Goal: Task Accomplishment & Management: Use online tool/utility

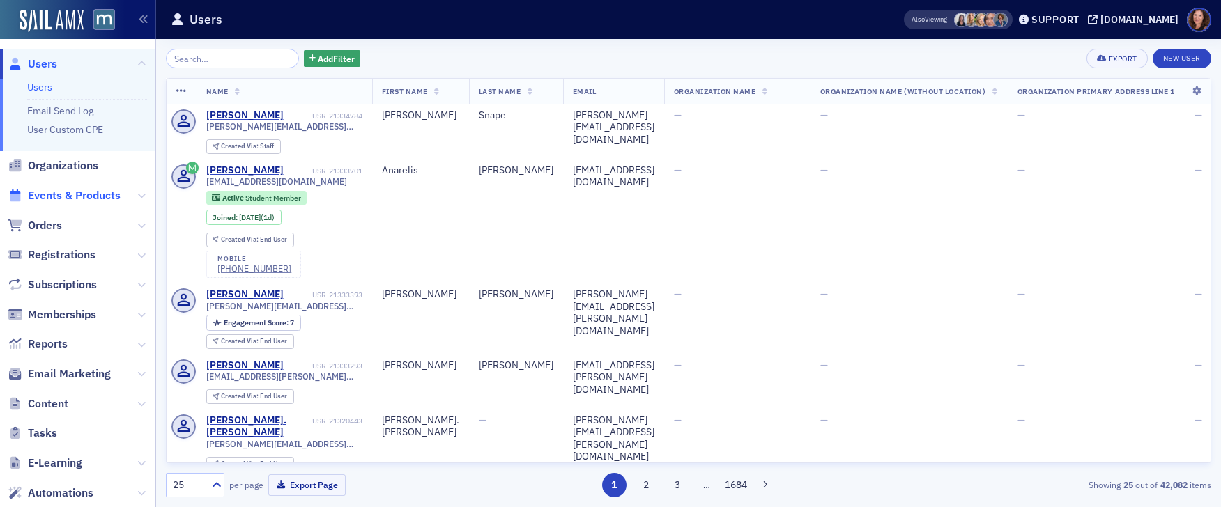
click at [99, 192] on span "Events & Products" at bounding box center [74, 195] width 93 height 15
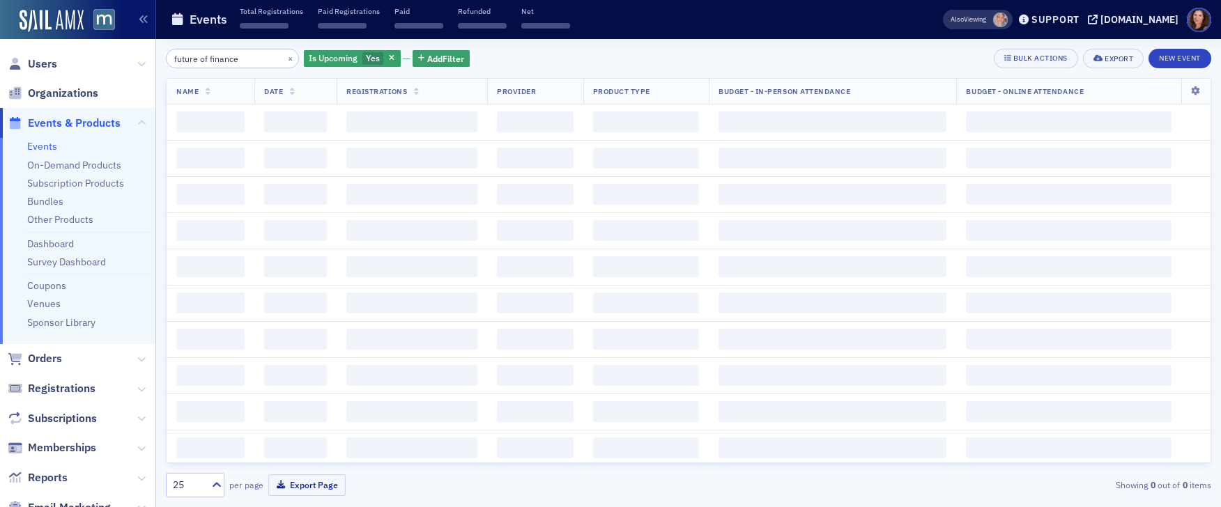
click at [210, 58] on input "future of finance" at bounding box center [232, 59] width 133 height 20
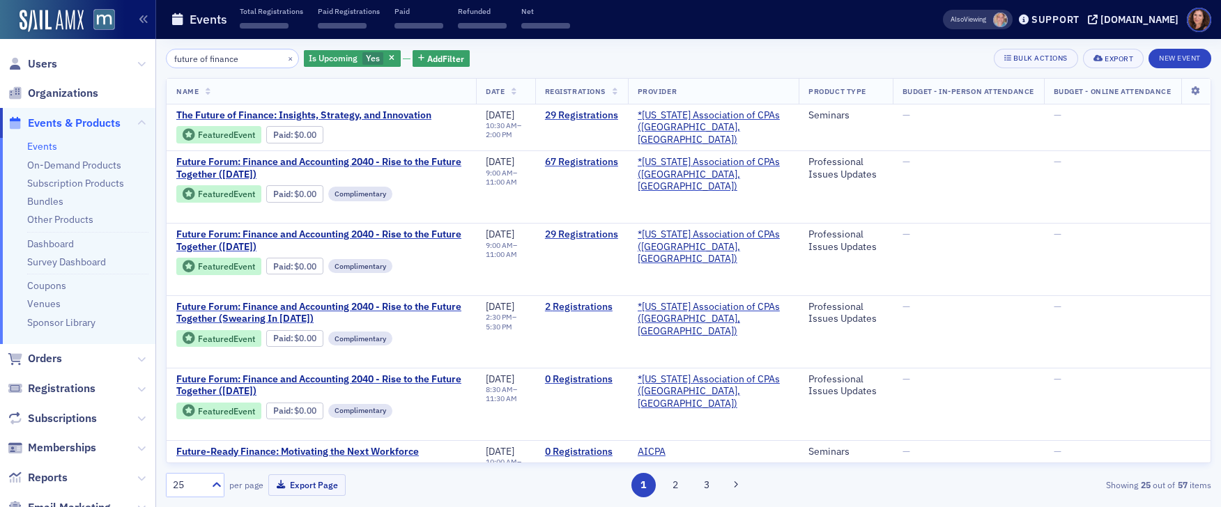
click at [210, 58] on input "future of finance" at bounding box center [232, 59] width 133 height 20
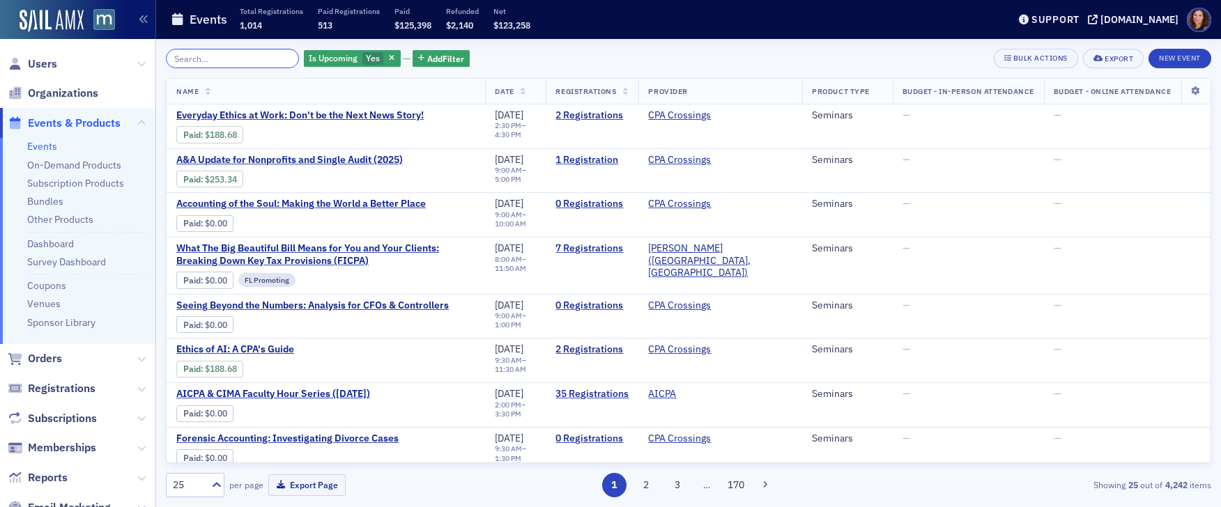
click at [205, 59] on input "search" at bounding box center [232, 59] width 133 height 20
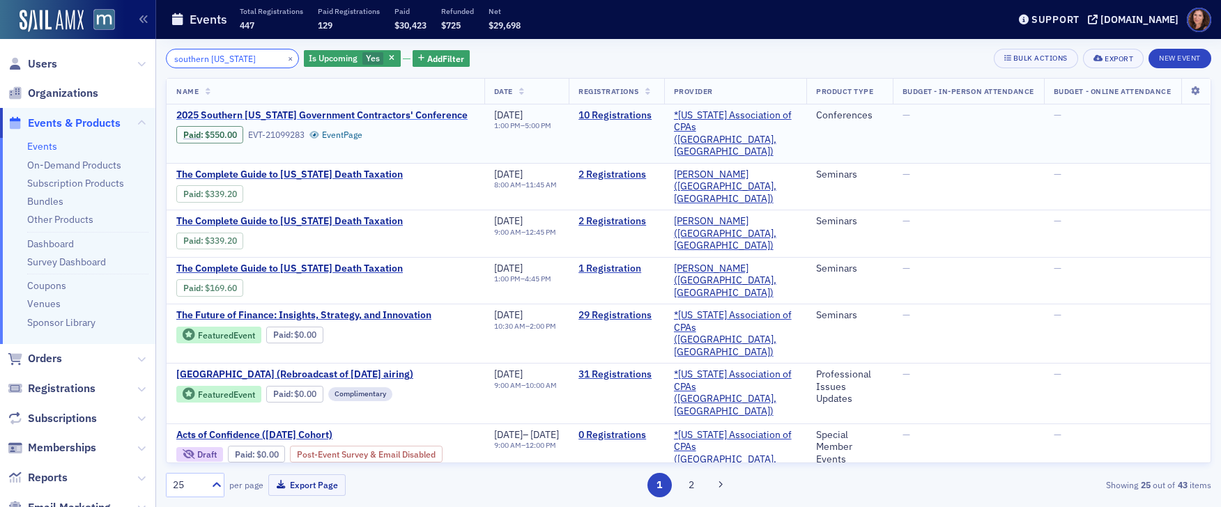
type input "southern [US_STATE]"
click at [268, 114] on span "2025 Southern [US_STATE] Government Contractors' Conference" at bounding box center [321, 115] width 291 height 13
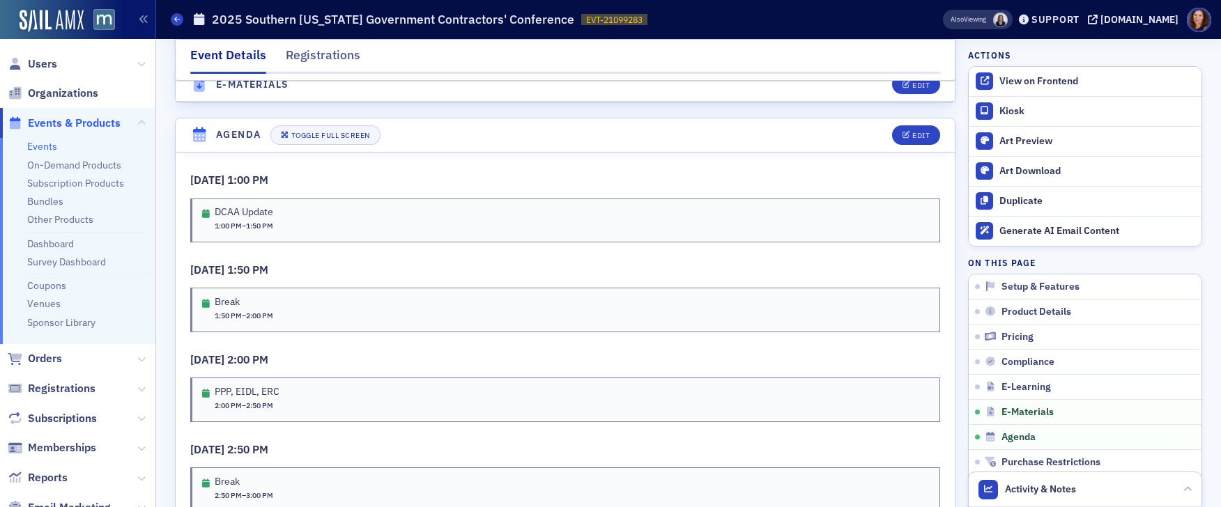
scroll to position [2079, 0]
click at [905, 141] on button "Edit" at bounding box center [916, 135] width 48 height 20
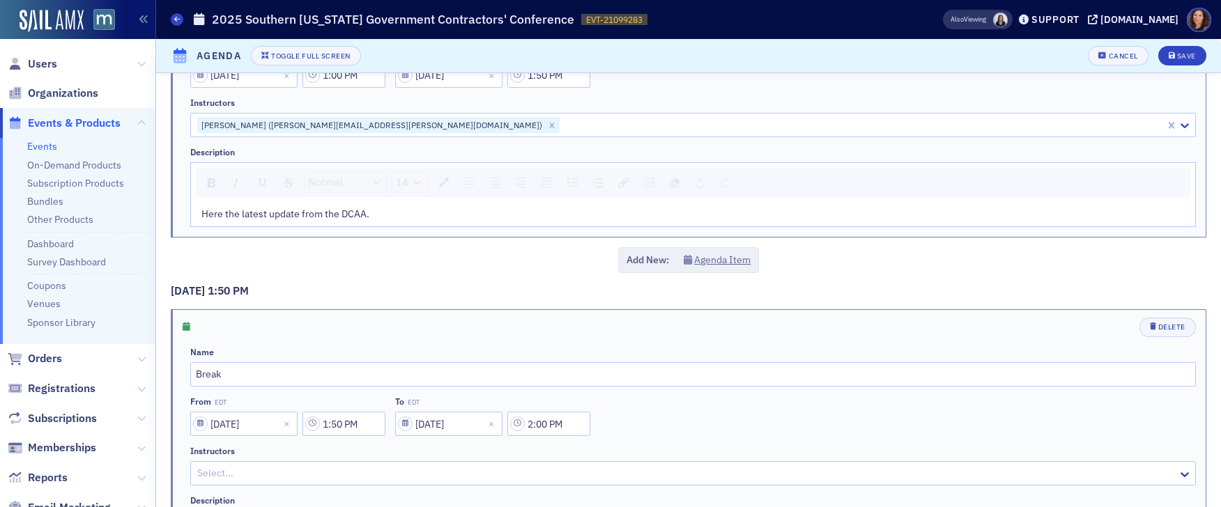
scroll to position [0, 0]
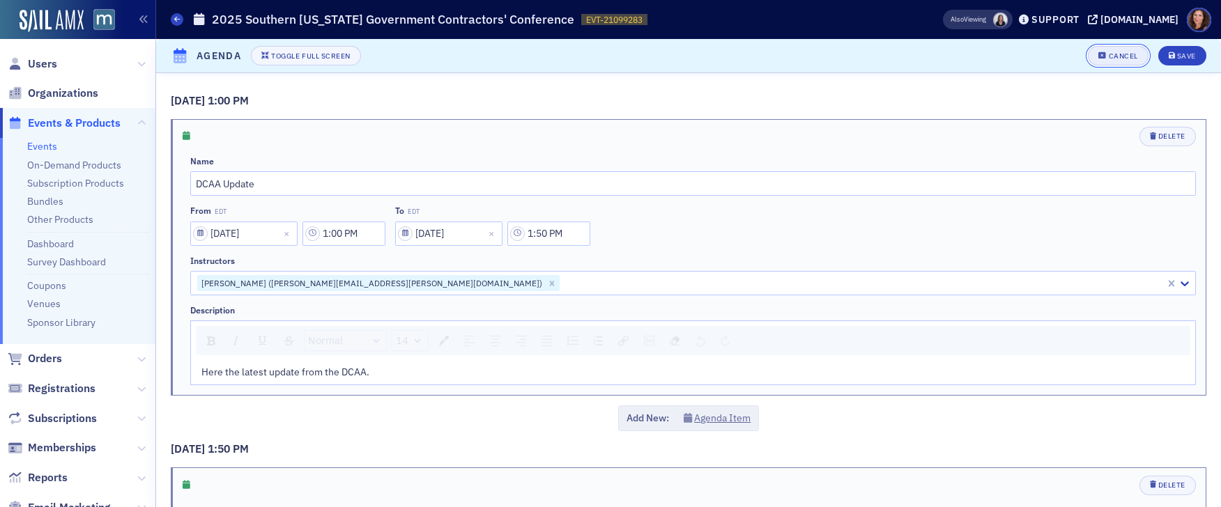
click at [1116, 56] on div "Cancel" at bounding box center [1123, 56] width 29 height 8
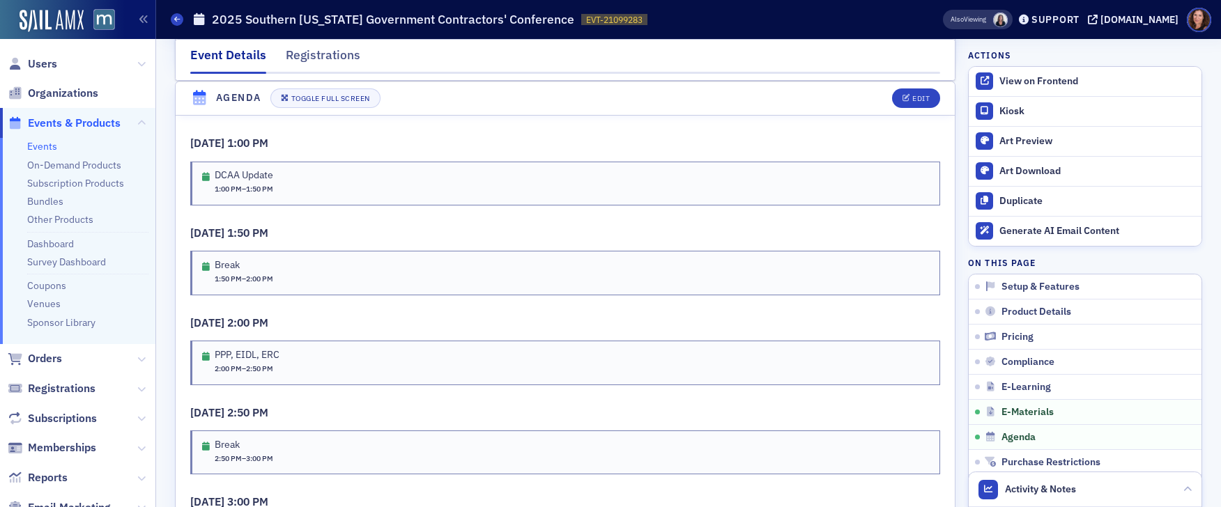
scroll to position [2074, 0]
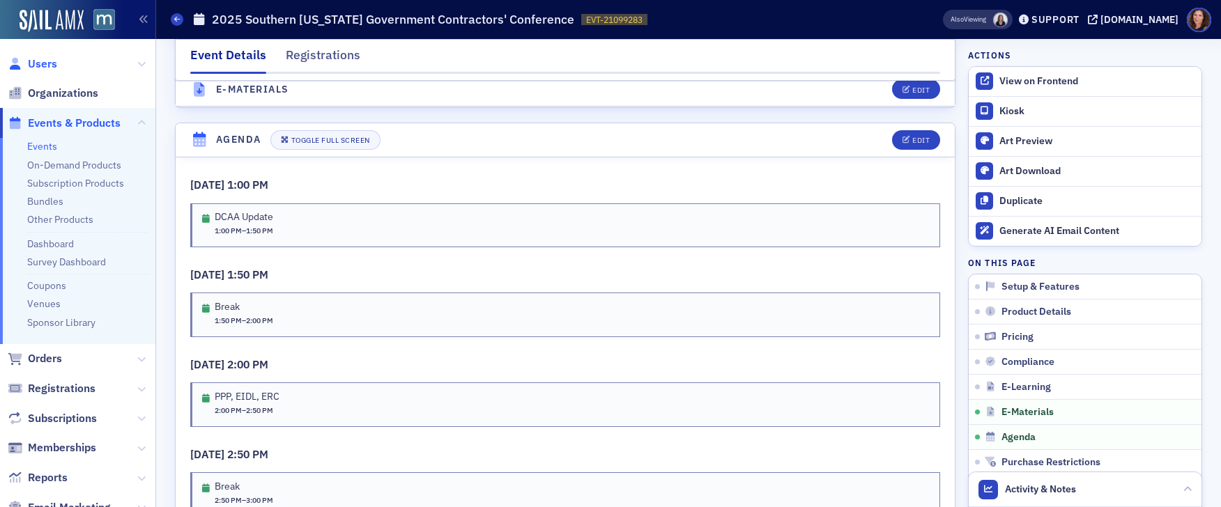
click at [45, 61] on span "Users" at bounding box center [42, 63] width 29 height 15
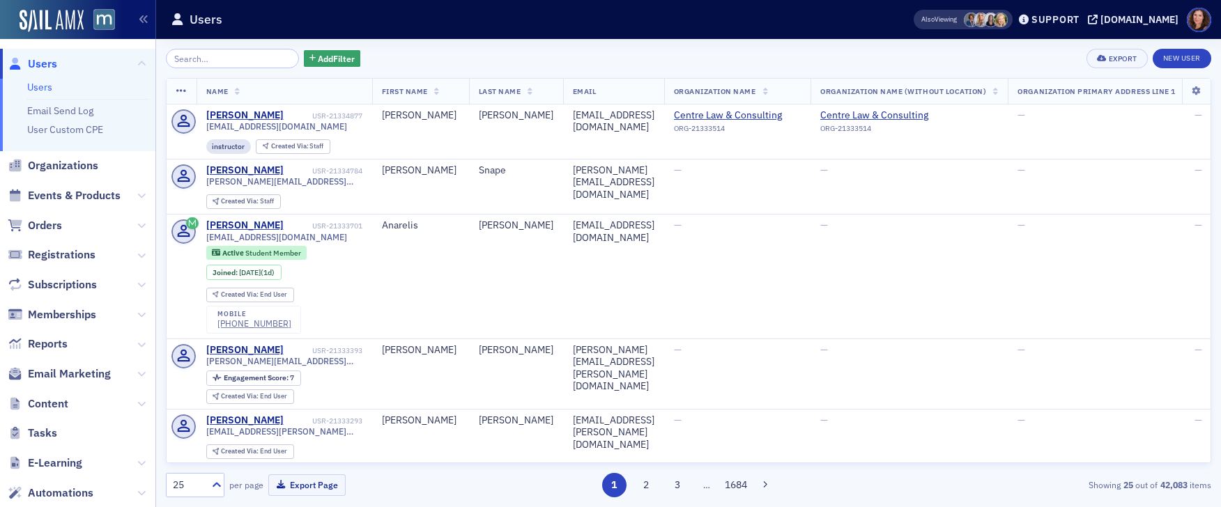
click at [211, 61] on input "search" at bounding box center [232, 59] width 133 height 20
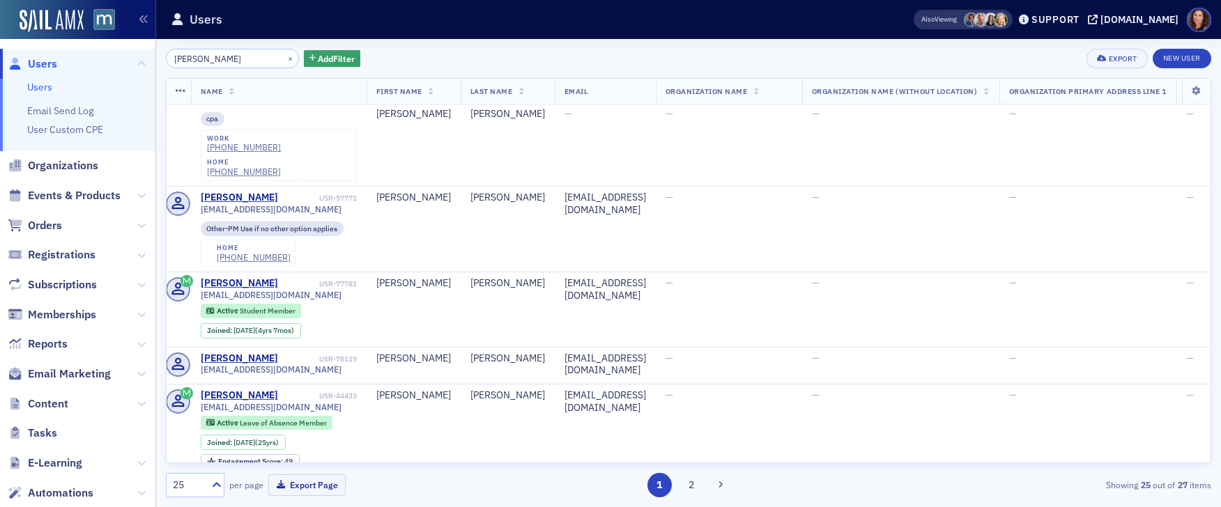
scroll to position [0, 6]
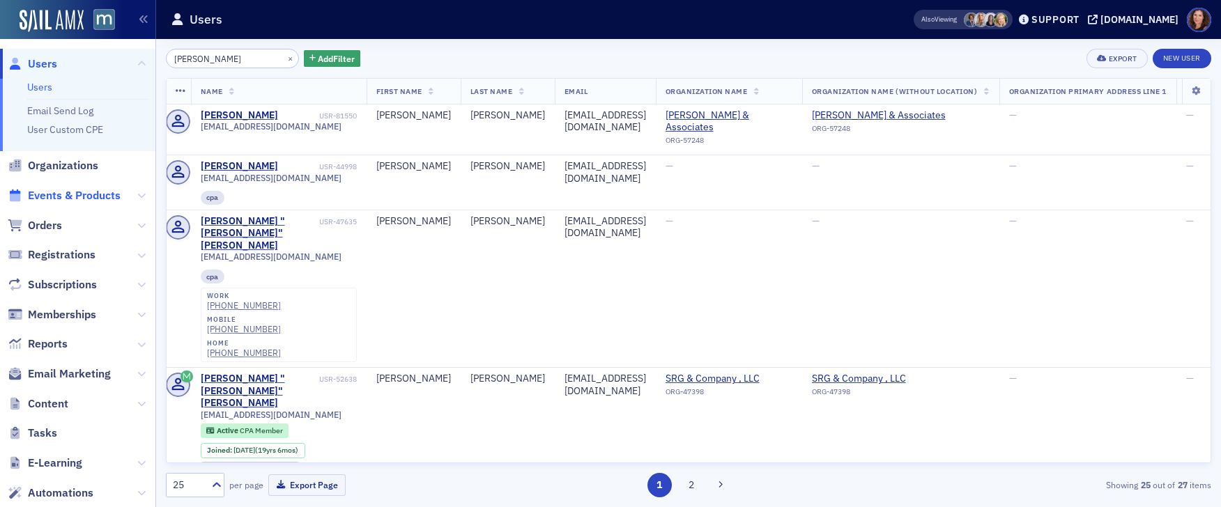
type input "[PERSON_NAME]"
click at [87, 197] on span "Events & Products" at bounding box center [74, 195] width 93 height 15
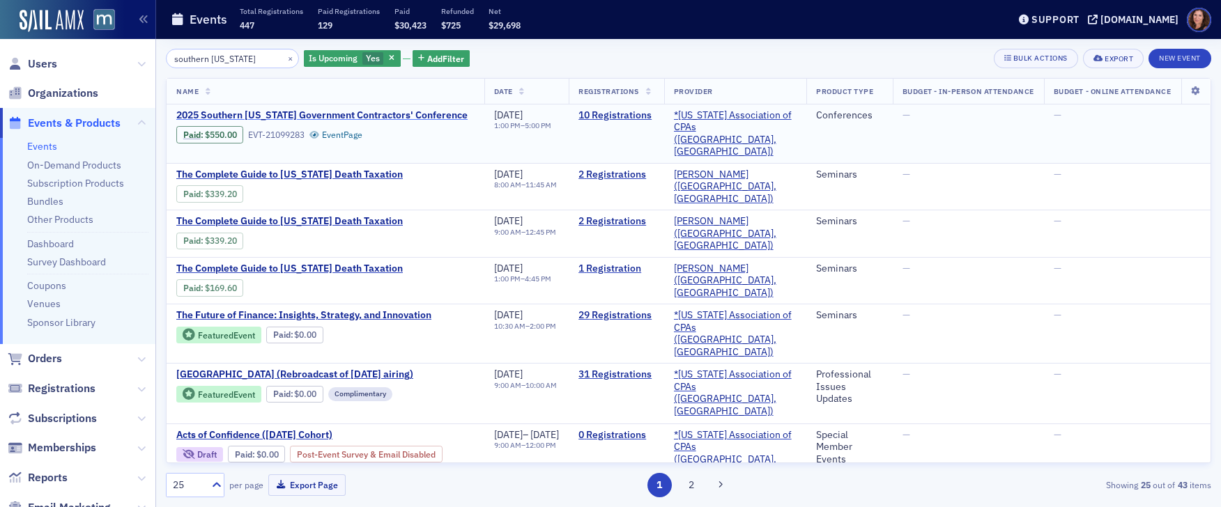
click at [362, 115] on span "2025 Southern [US_STATE] Government Contractors' Conference" at bounding box center [321, 115] width 291 height 13
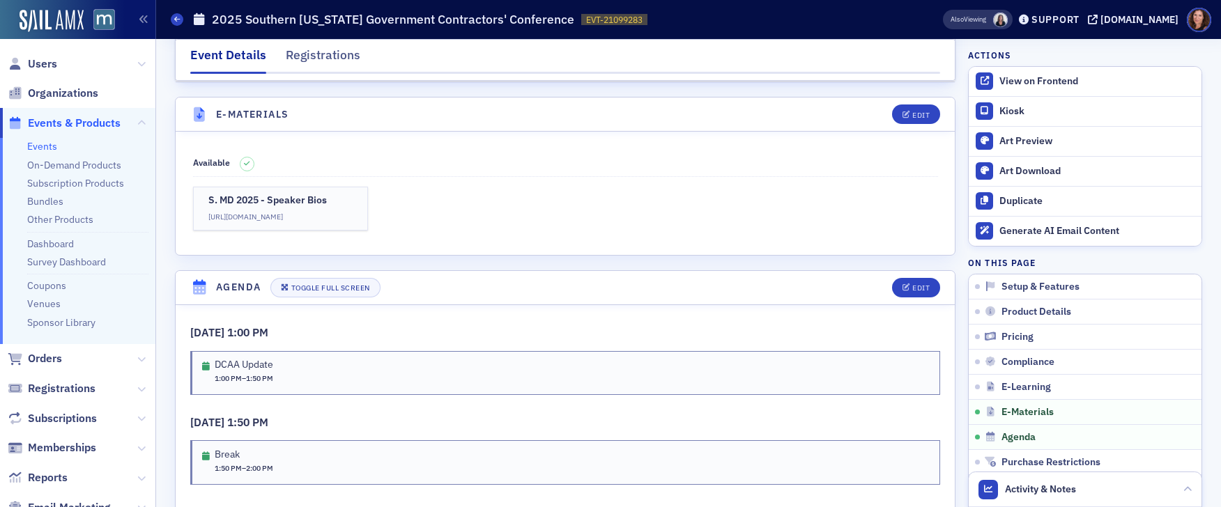
scroll to position [2024, 0]
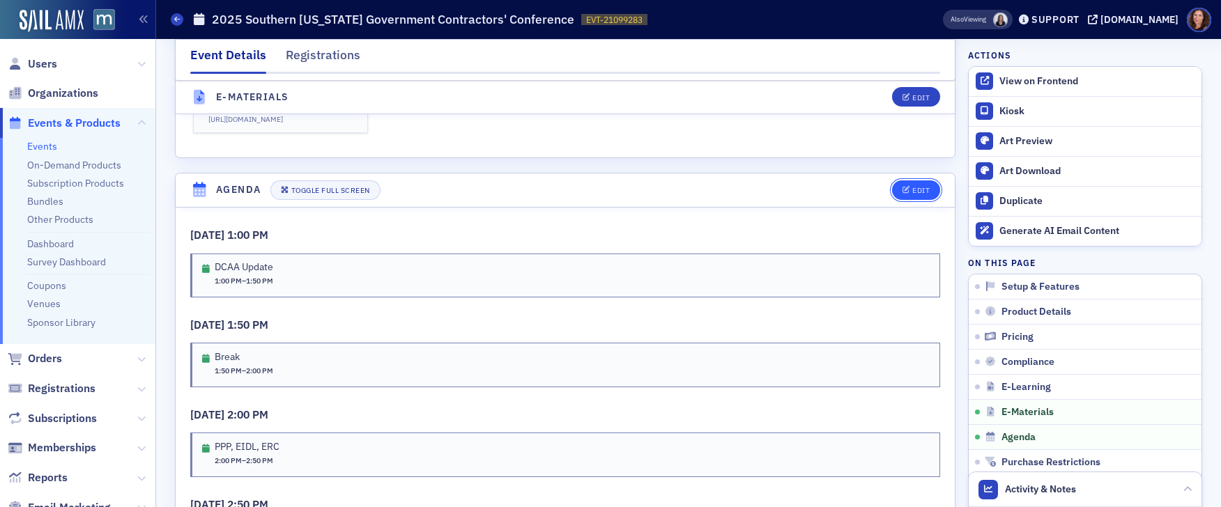
click at [918, 187] on div "Edit" at bounding box center [920, 191] width 17 height 8
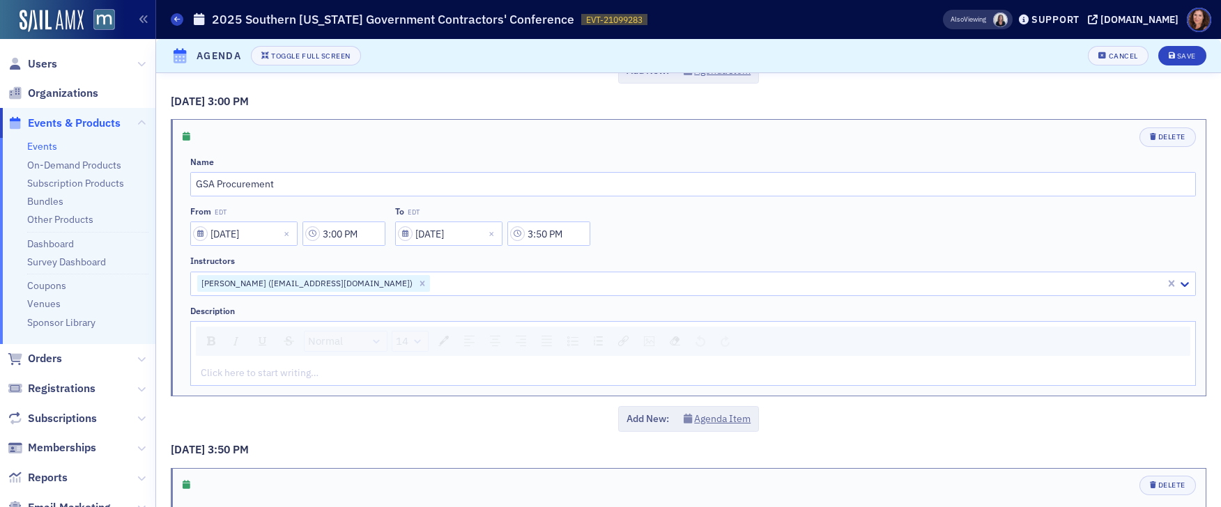
scroll to position [1419, 0]
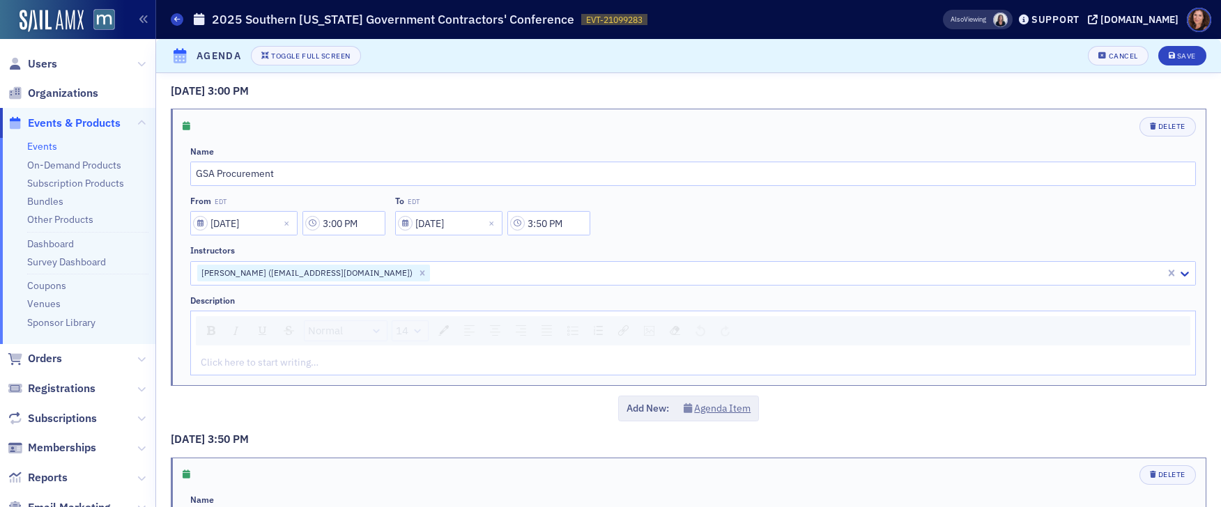
drag, startPoint x: 396, startPoint y: 272, endPoint x: 440, endPoint y: 271, distance: 43.2
click at [420, 272] on icon "Remove Barbara Kinosky (bkinosky@centrelawgroup.com)" at bounding box center [422, 272] width 5 height 5
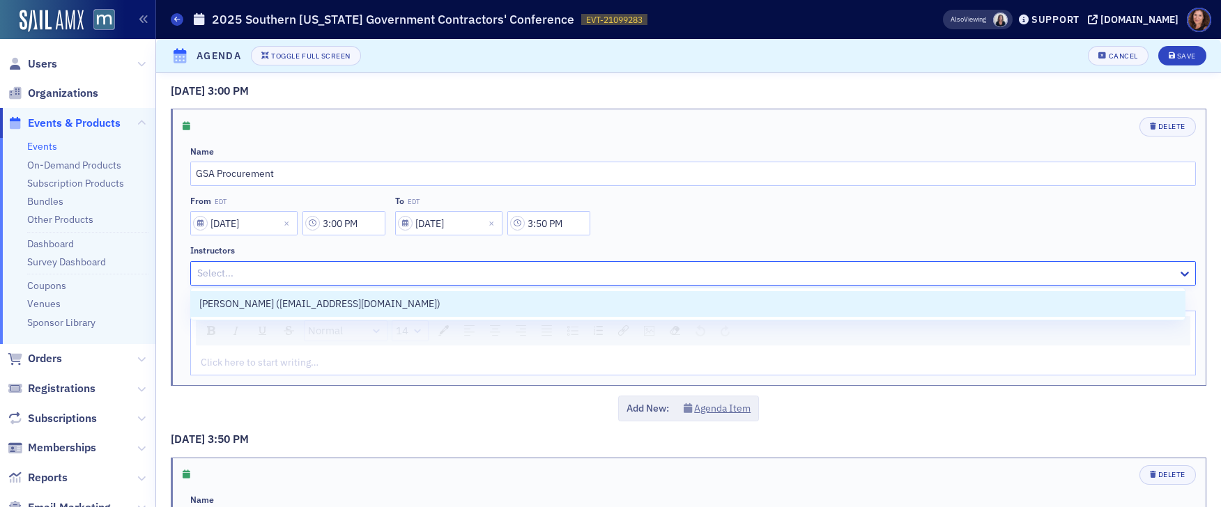
click at [440, 271] on div at bounding box center [686, 273] width 980 height 17
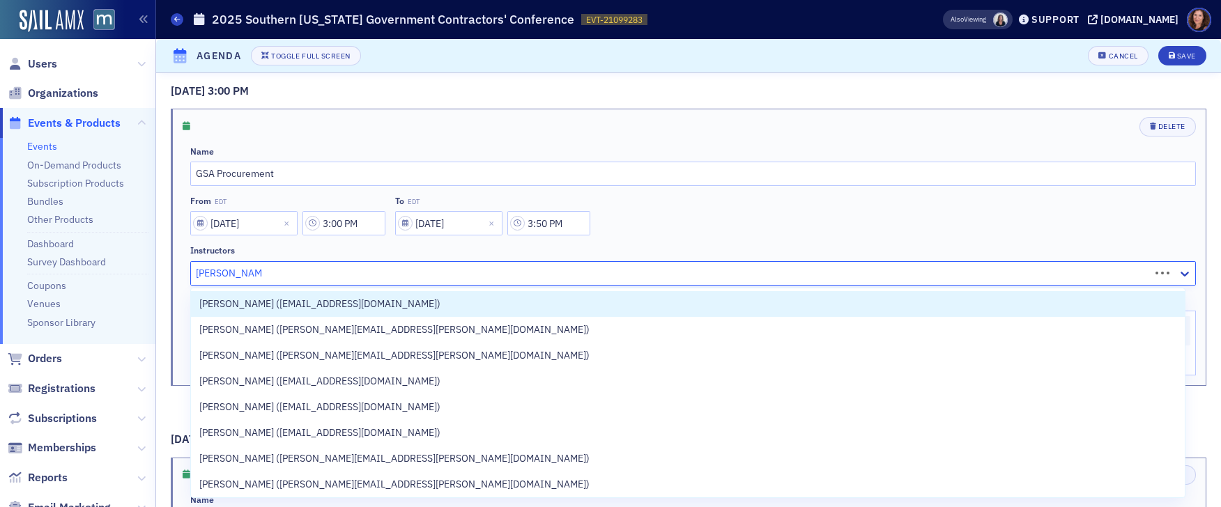
type input "[PERSON_NAME]"
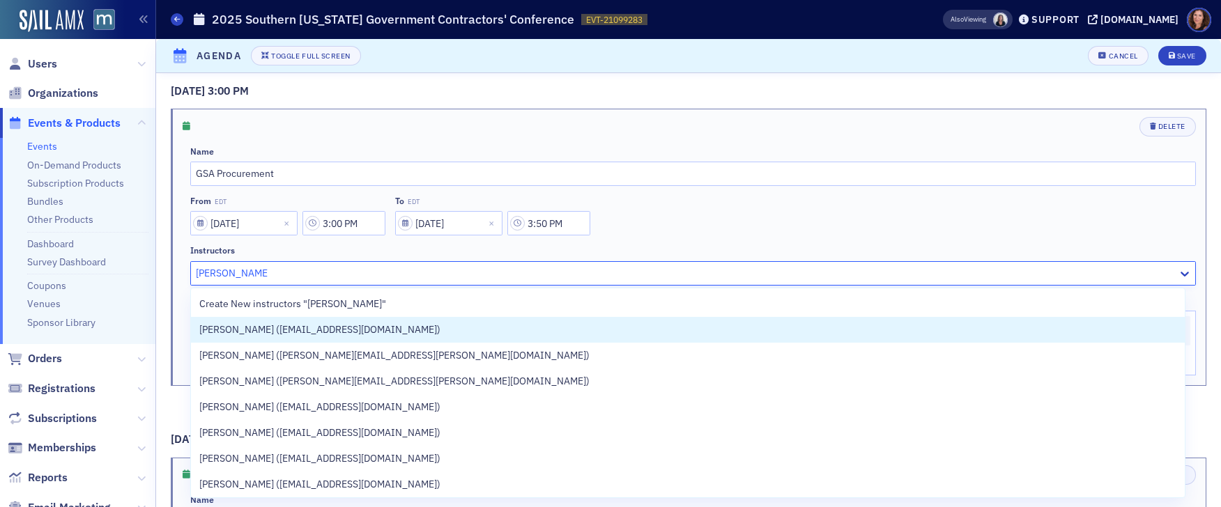
click at [444, 329] on div "[PERSON_NAME] ([EMAIL_ADDRESS][DOMAIN_NAME])" at bounding box center [687, 330] width 977 height 15
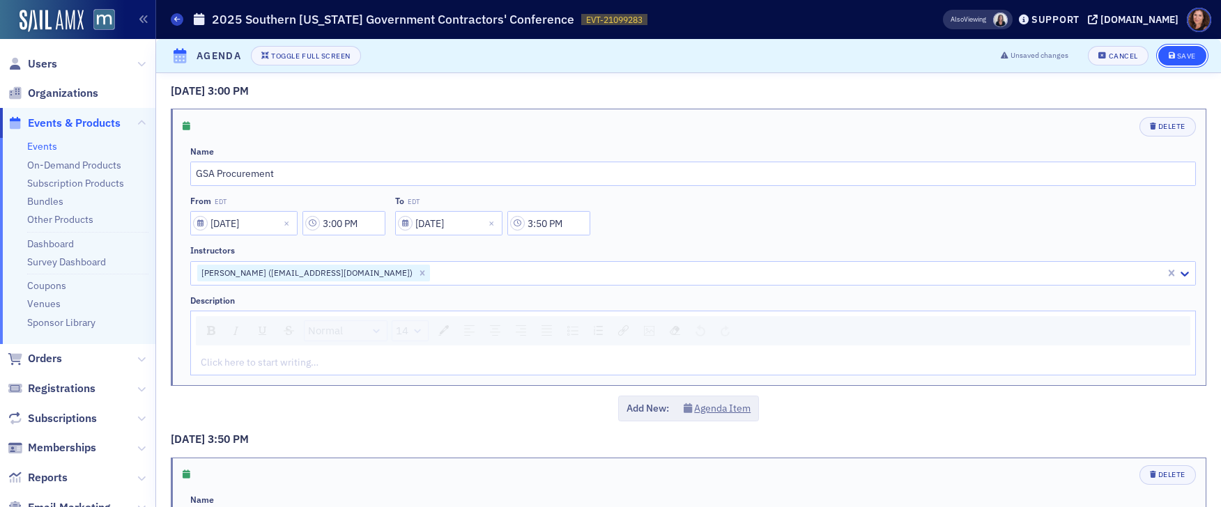
click at [1177, 59] on div "Save" at bounding box center [1186, 56] width 19 height 8
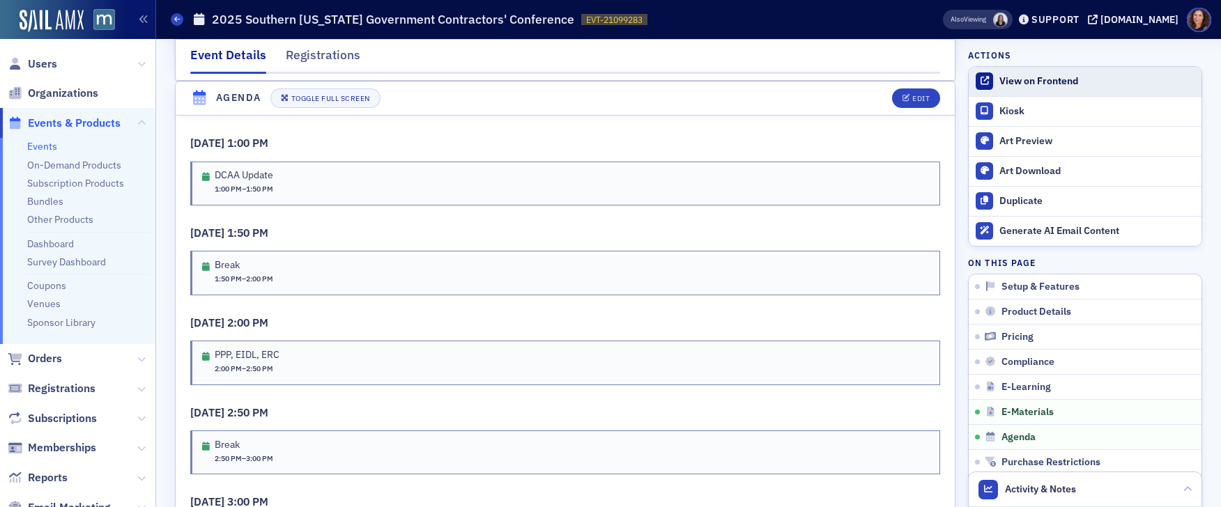
click at [1011, 83] on div "View on Frontend" at bounding box center [1096, 81] width 195 height 13
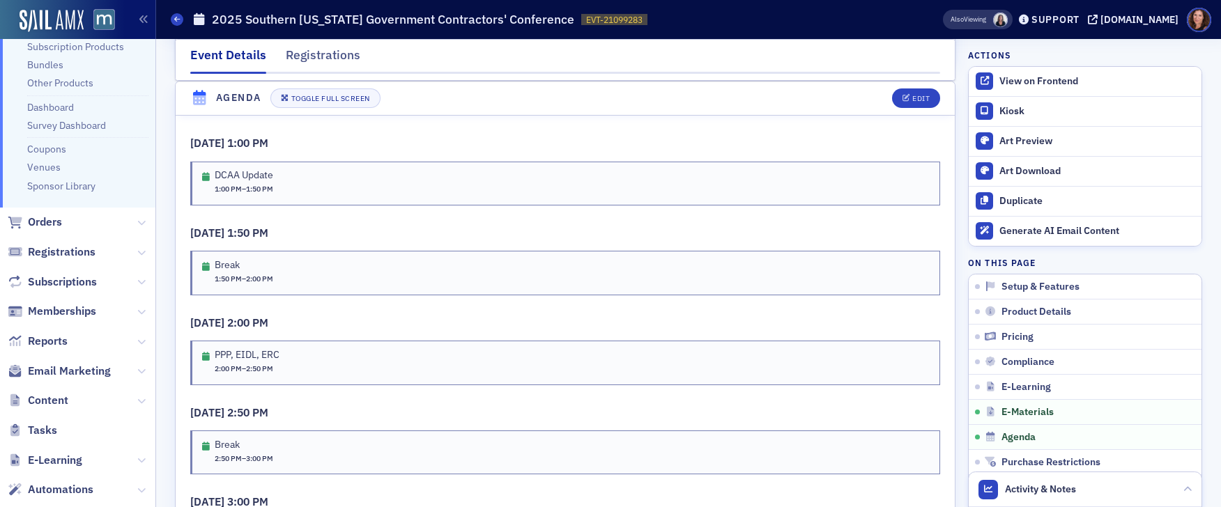
scroll to position [250, 0]
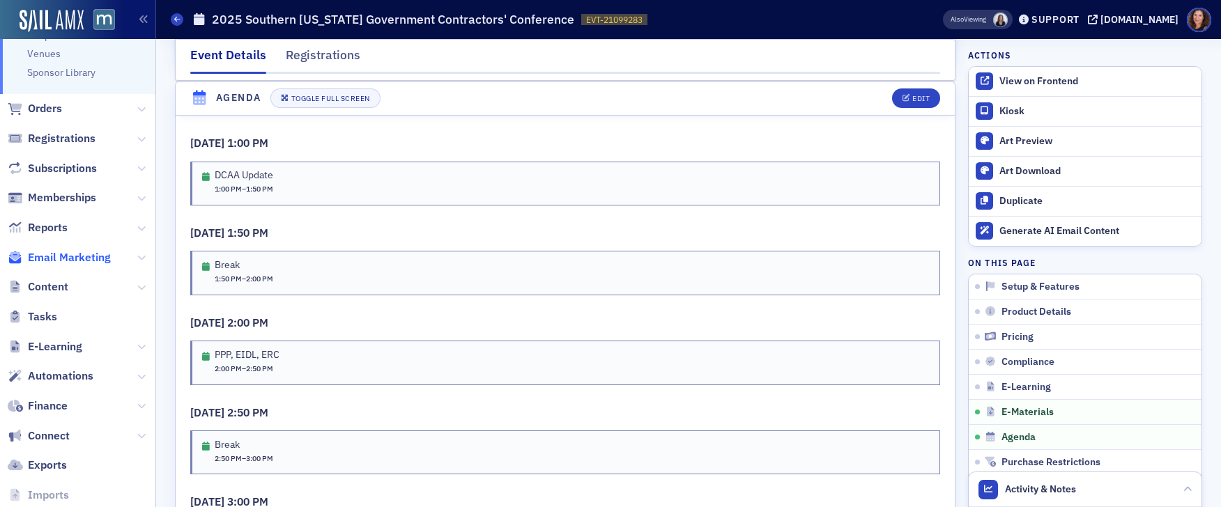
click at [56, 254] on span "Email Marketing" at bounding box center [69, 257] width 83 height 15
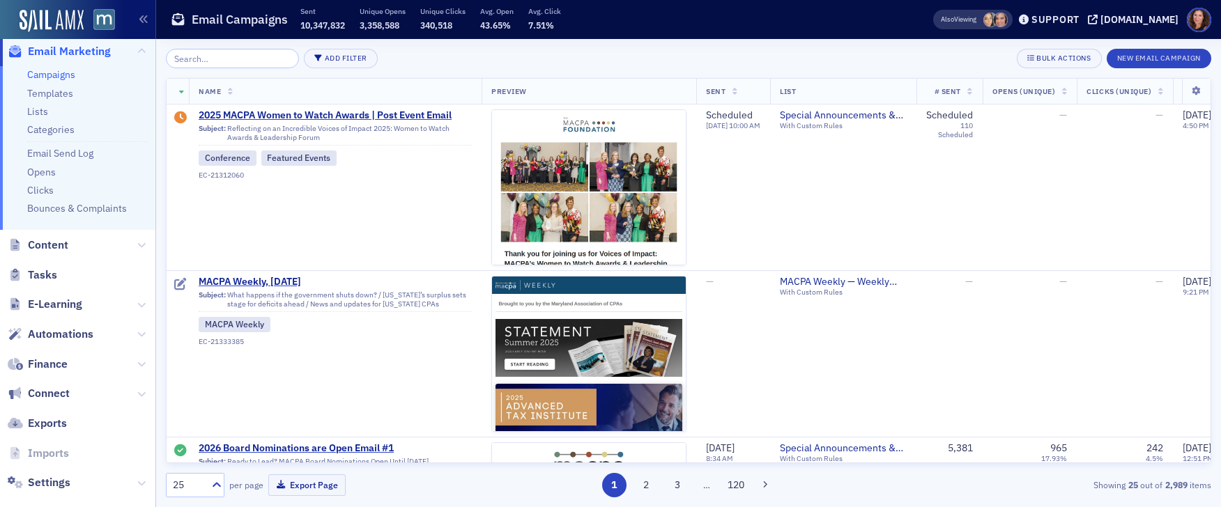
click at [201, 59] on input "search" at bounding box center [232, 59] width 133 height 20
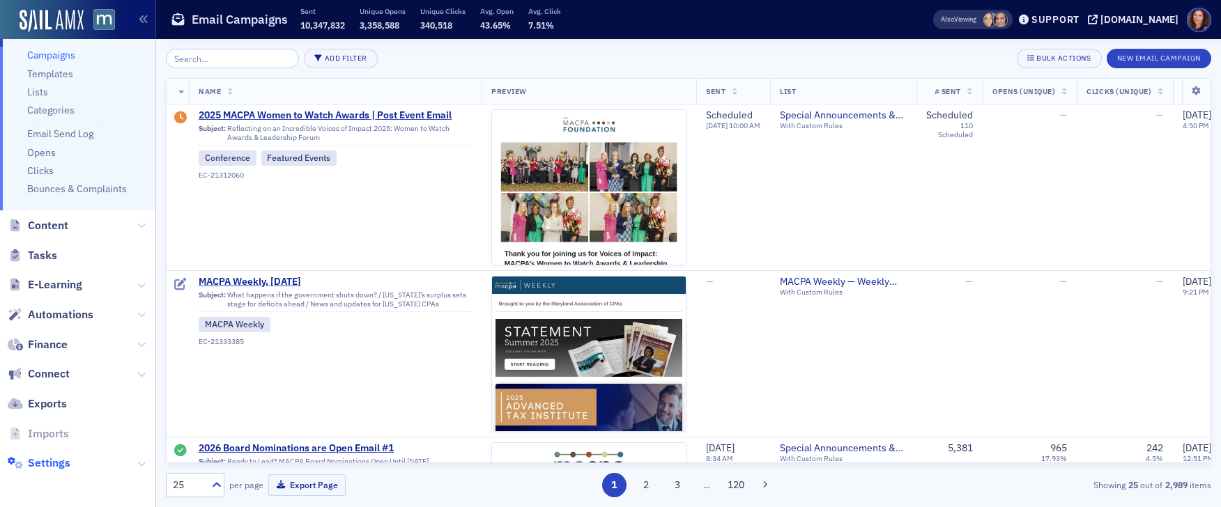
click at [60, 461] on span "Settings" at bounding box center [49, 463] width 43 height 15
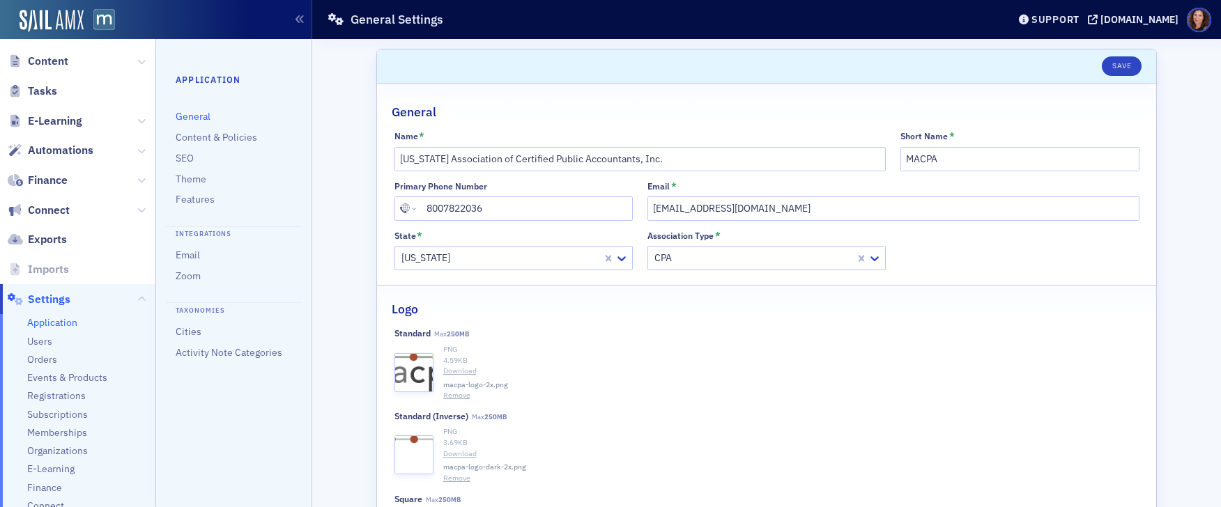
scroll to position [319, 0]
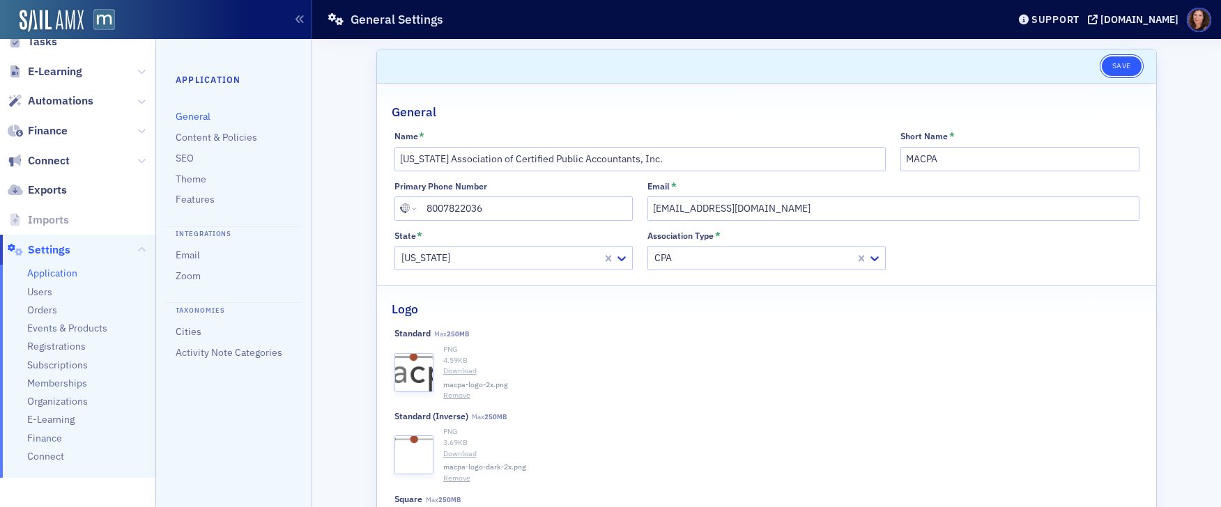
click at [1124, 67] on button "Save" at bounding box center [1122, 66] width 40 height 20
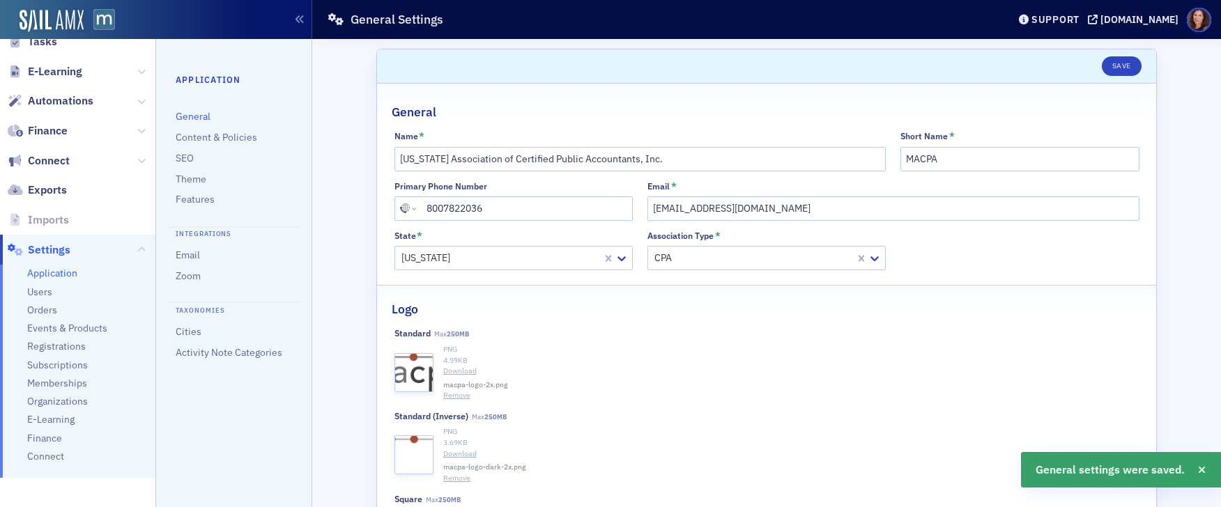
click at [66, 328] on span "Events & Products" at bounding box center [67, 328] width 80 height 13
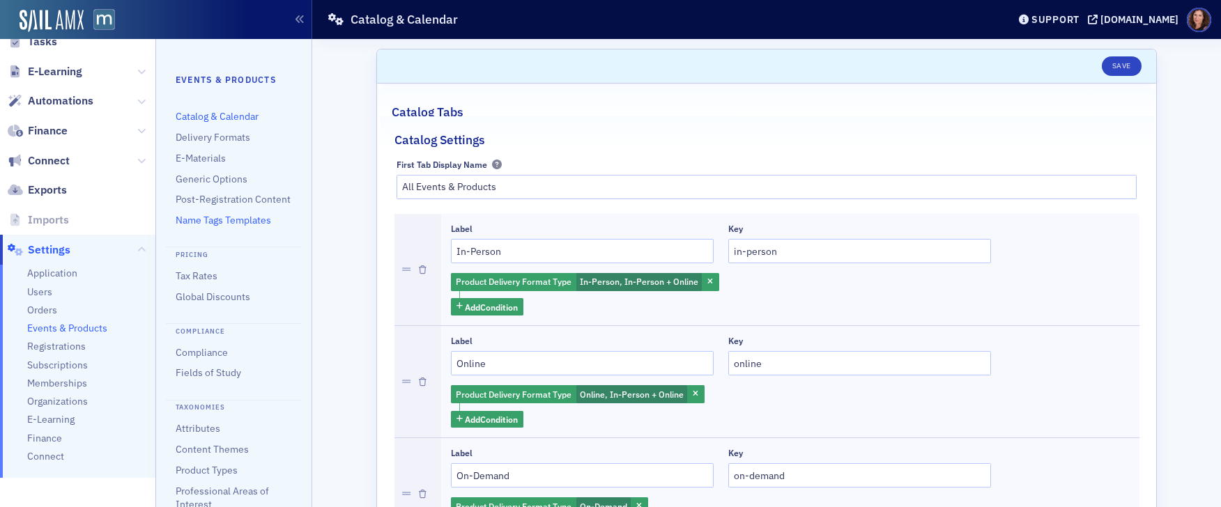
click at [222, 226] on link "Name Tags Templates" at bounding box center [223, 220] width 95 height 13
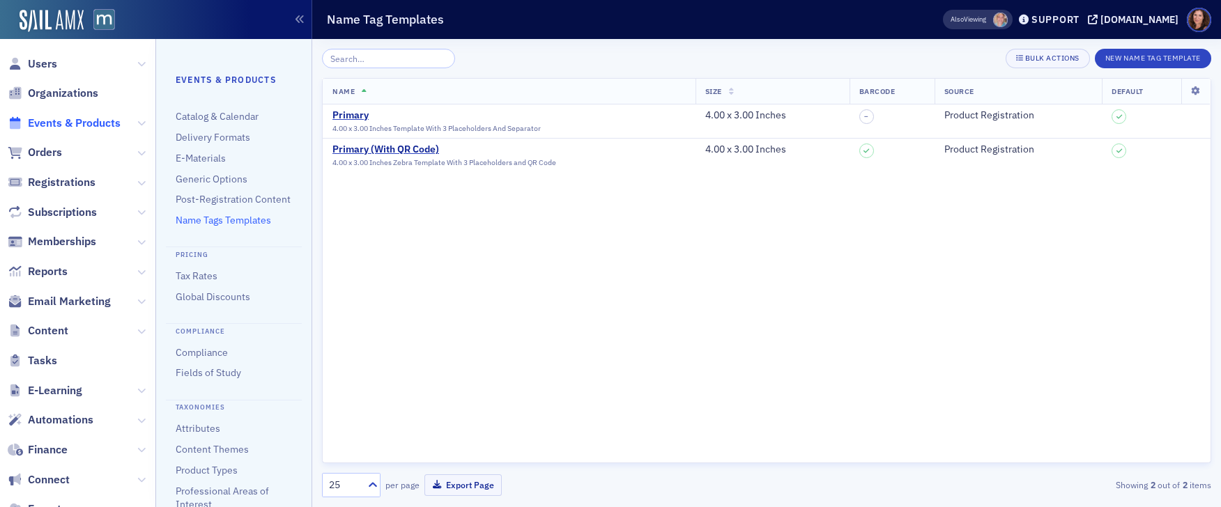
click at [72, 121] on span "Events & Products" at bounding box center [74, 123] width 93 height 15
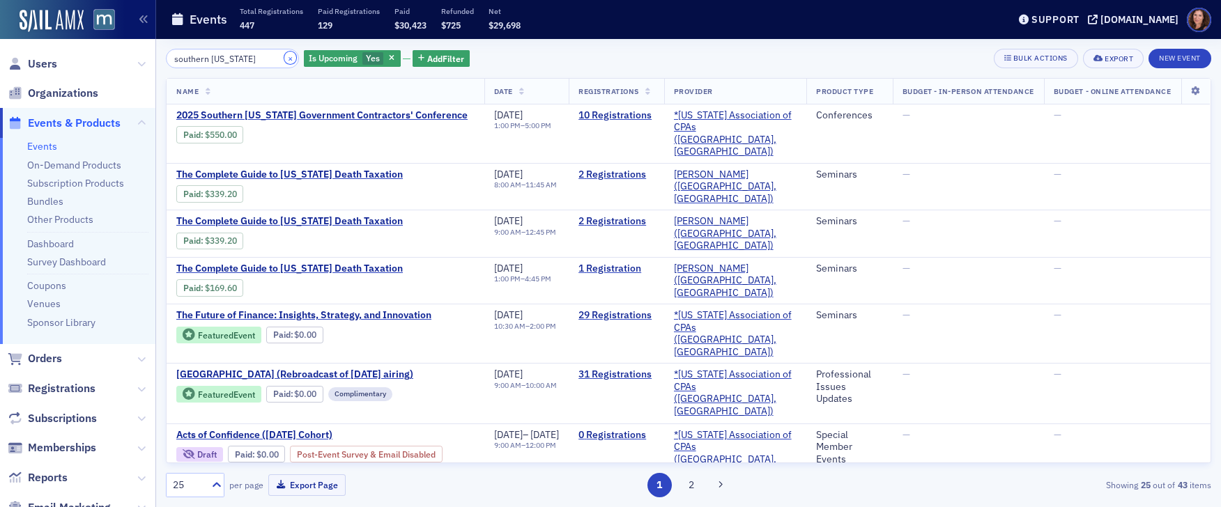
click at [284, 61] on button "×" at bounding box center [290, 58] width 13 height 13
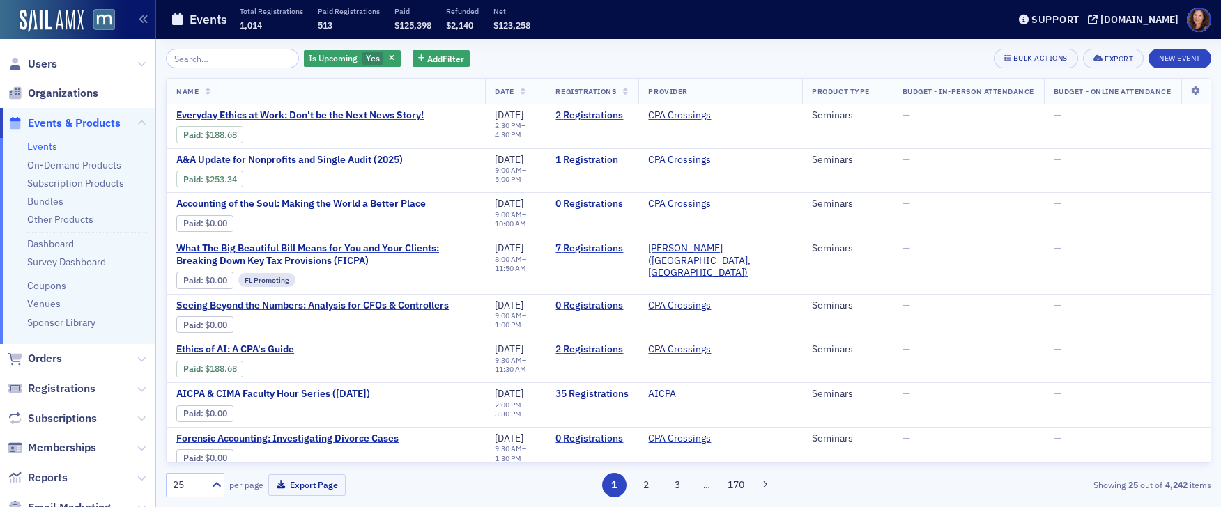
scroll to position [312, 0]
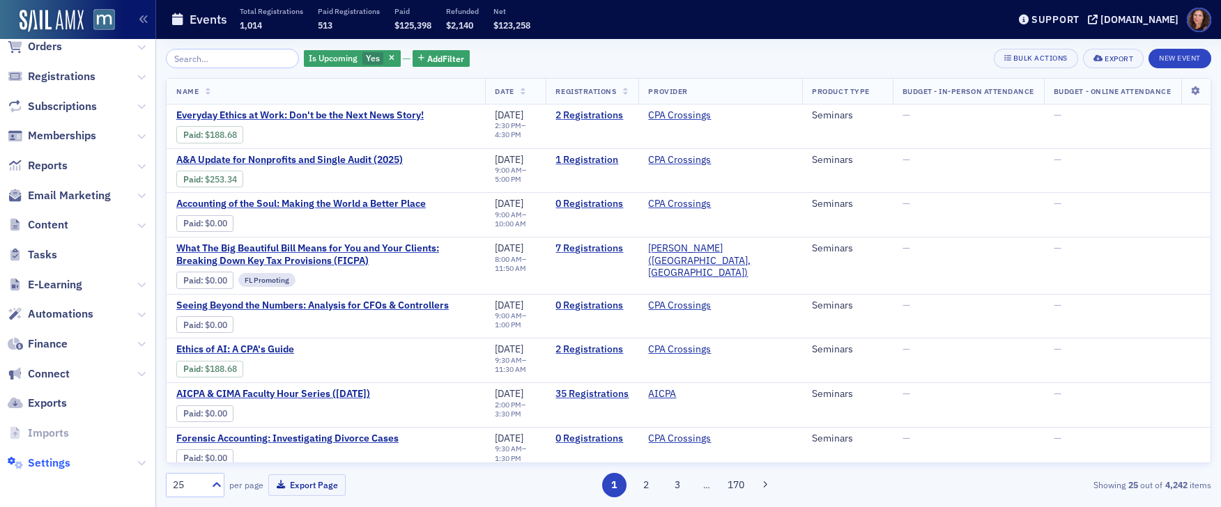
click at [52, 459] on span "Settings" at bounding box center [49, 463] width 43 height 15
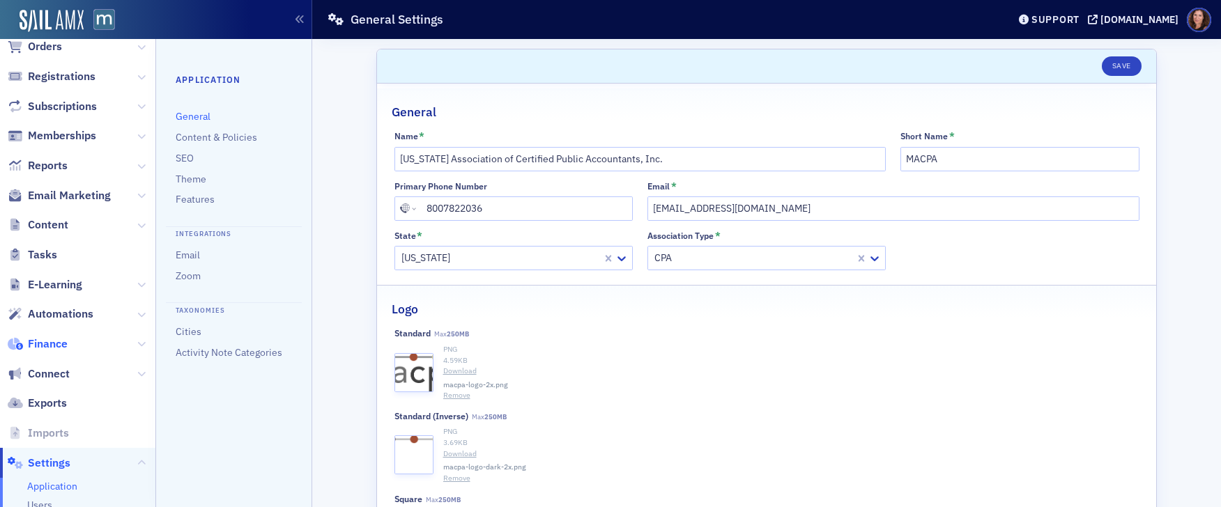
scroll to position [319, 0]
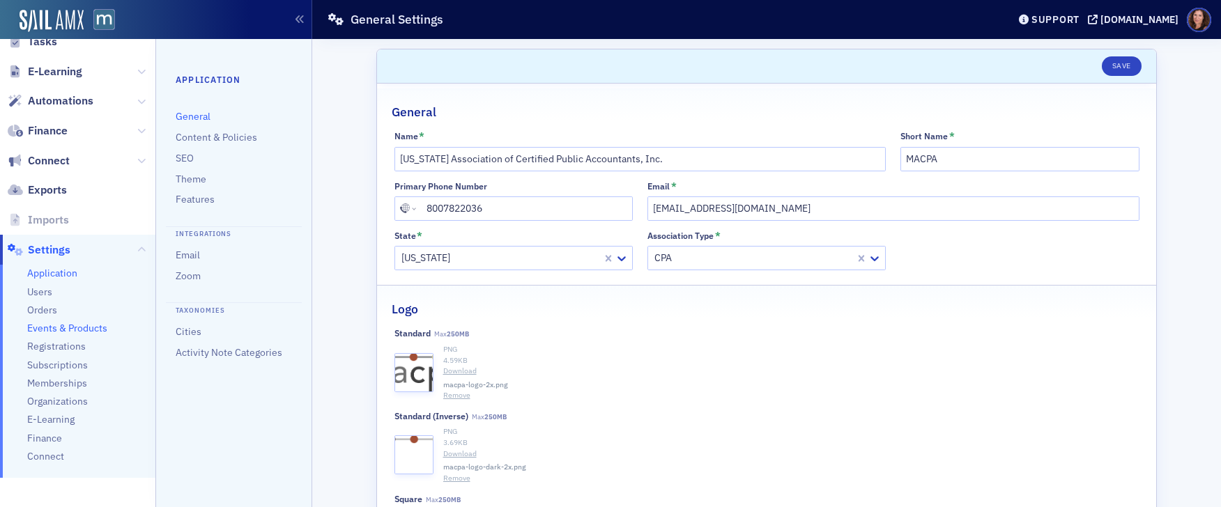
click at [80, 327] on span "Events & Products" at bounding box center [67, 328] width 80 height 13
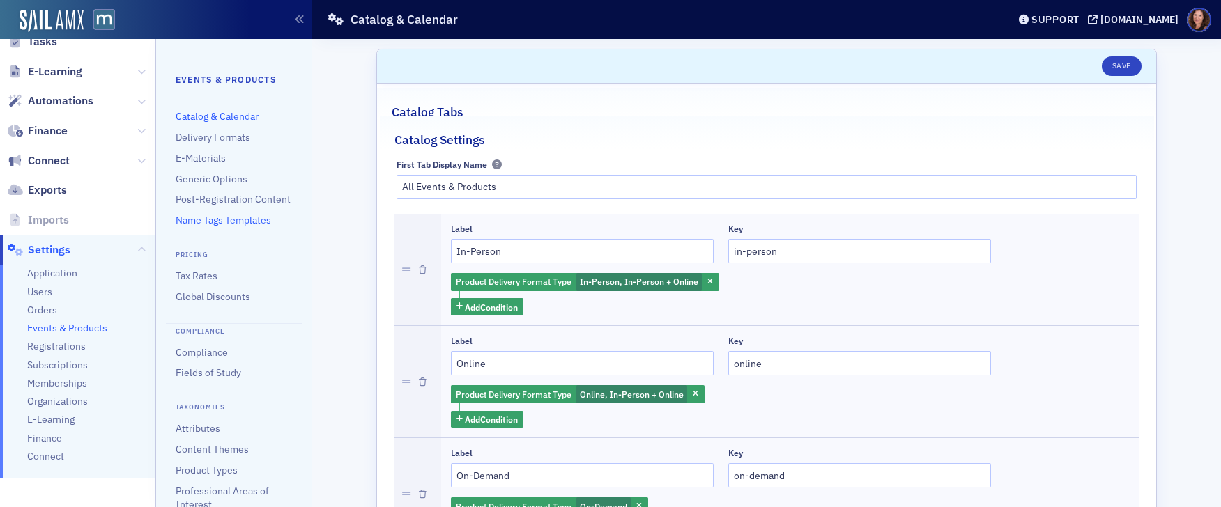
click at [233, 226] on link "Name Tags Templates" at bounding box center [223, 220] width 95 height 13
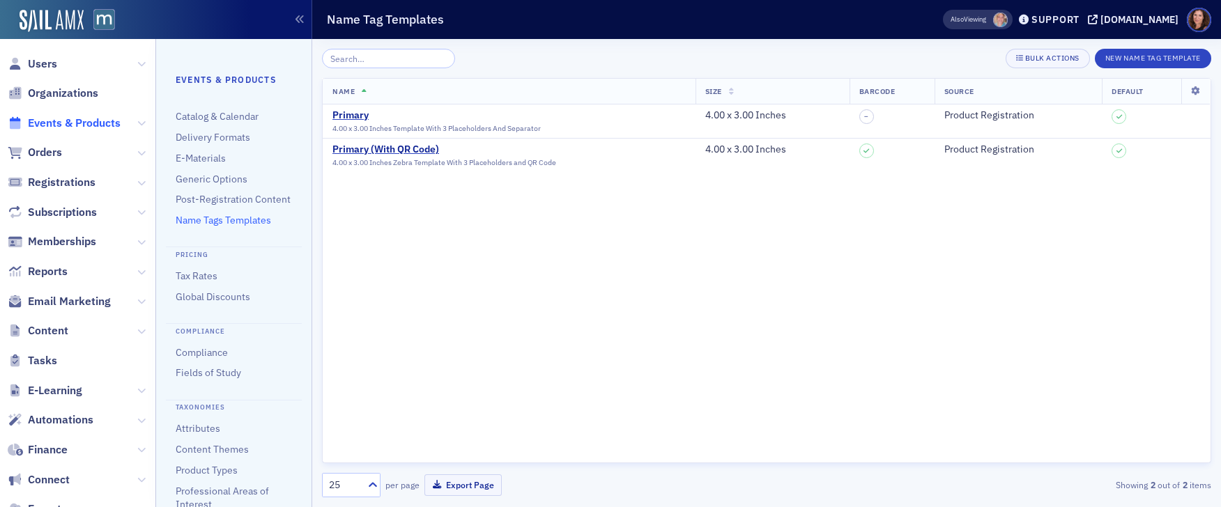
click at [81, 126] on span "Events & Products" at bounding box center [74, 123] width 93 height 15
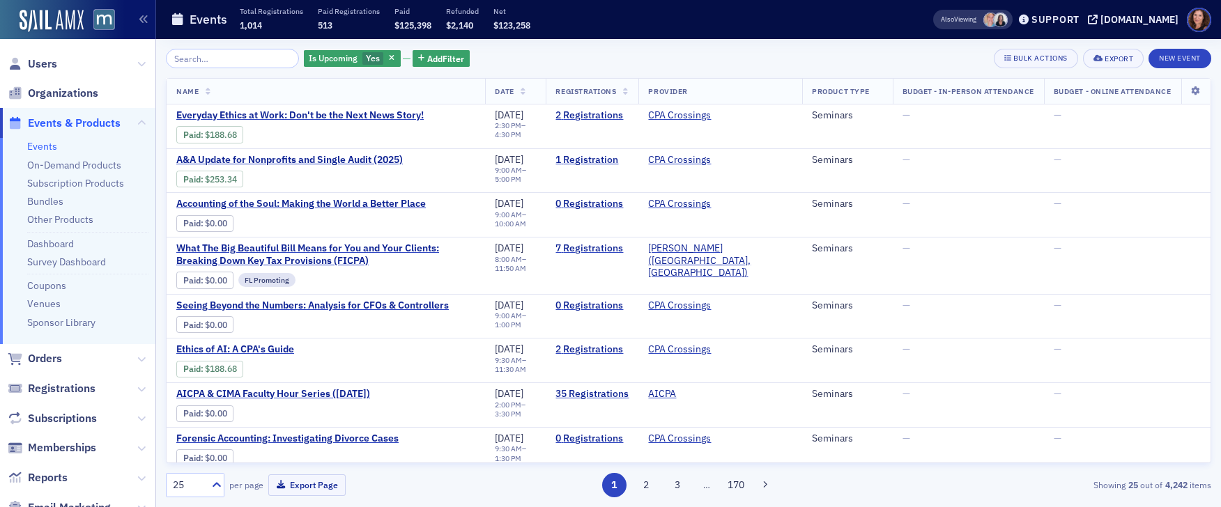
click at [231, 55] on input "search" at bounding box center [232, 59] width 133 height 20
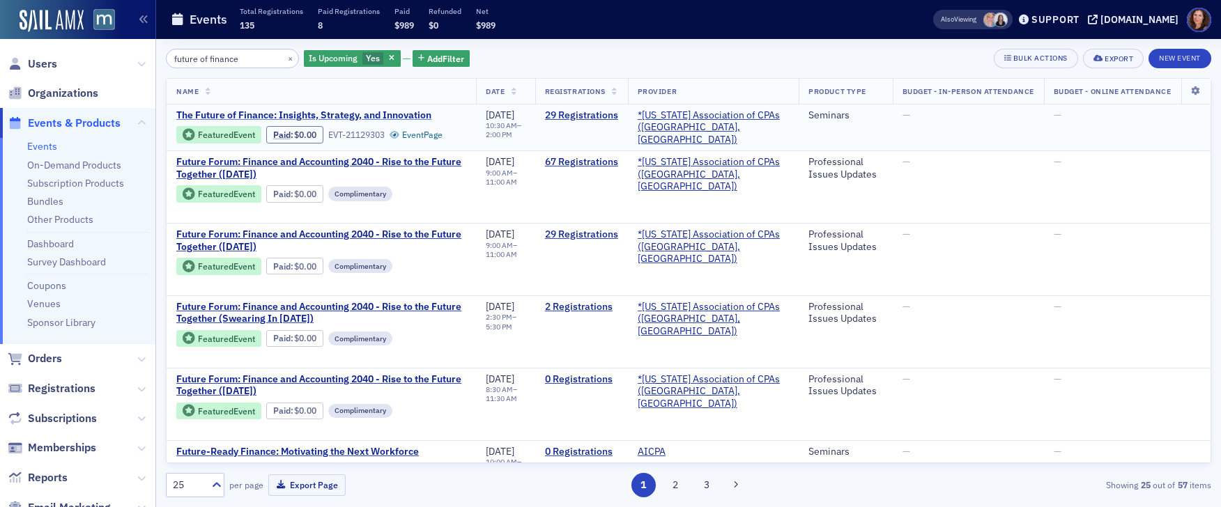
type input "future of finance"
click at [341, 119] on span "The Future of Finance: Insights, Strategy, and Innovation" at bounding box center [303, 115] width 255 height 13
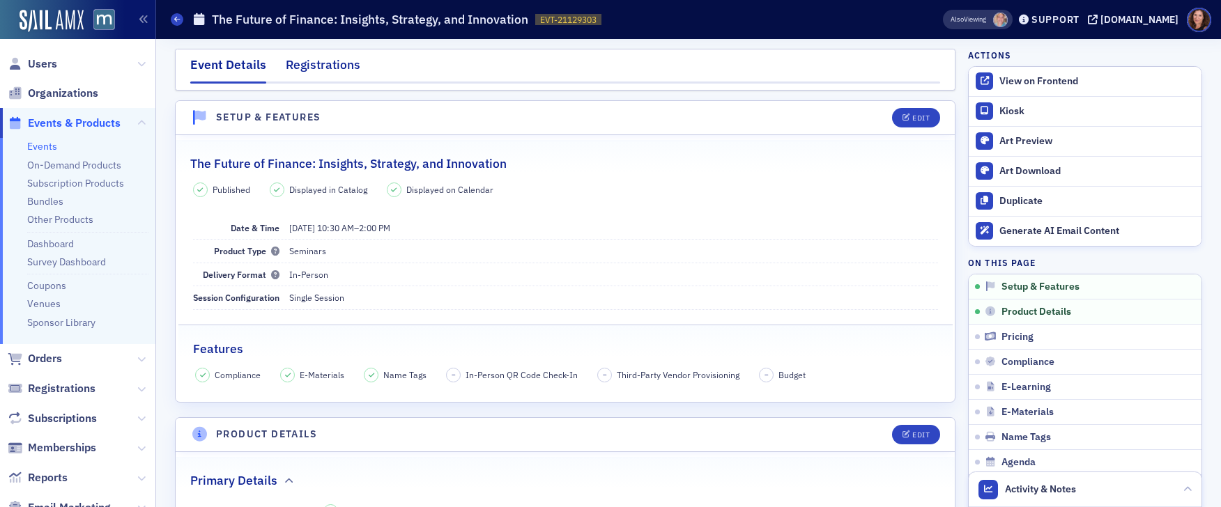
click at [321, 71] on div "Registrations" at bounding box center [323, 69] width 75 height 26
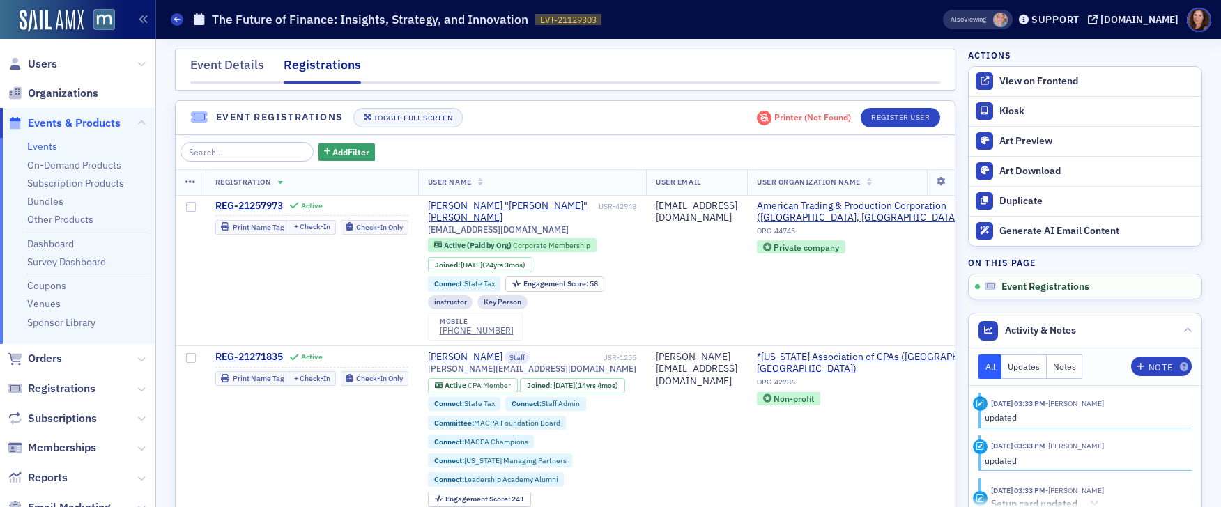
click at [46, 146] on link "Events" at bounding box center [42, 146] width 30 height 13
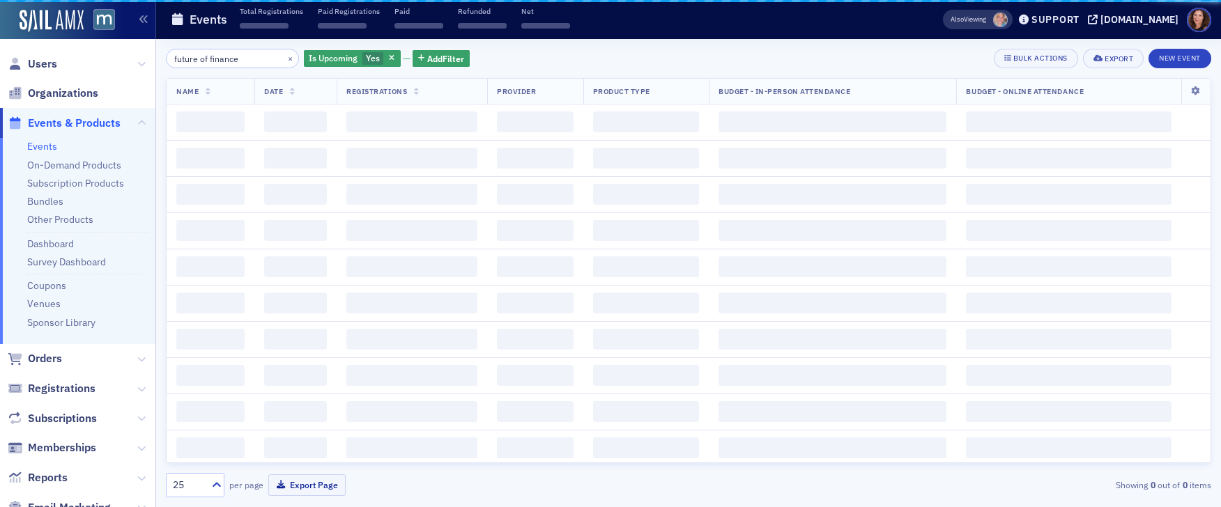
click at [214, 57] on input "future of finance" at bounding box center [232, 59] width 133 height 20
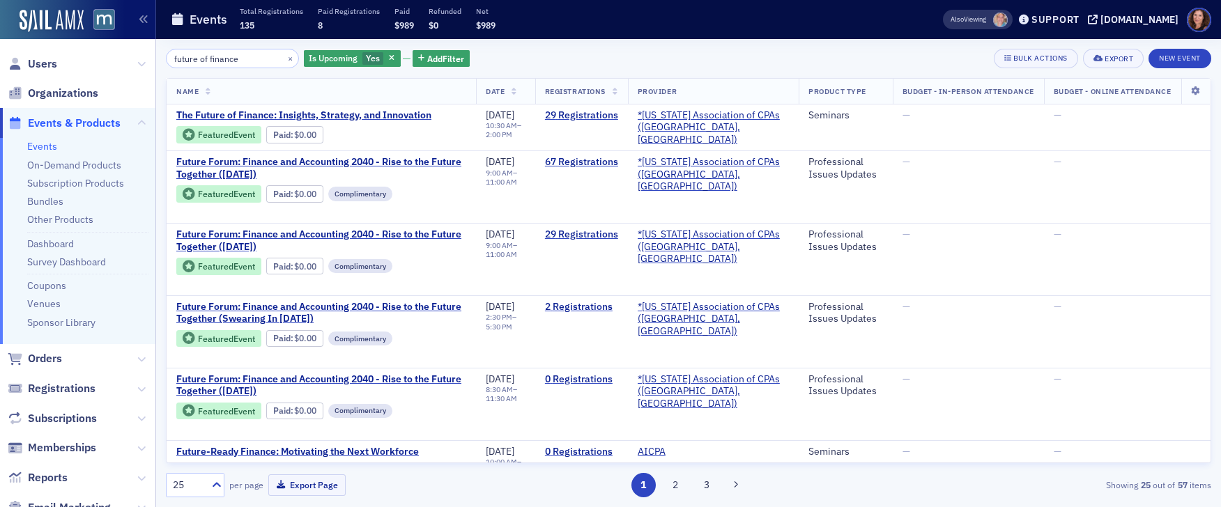
click at [214, 57] on input "future of finance" at bounding box center [232, 59] width 133 height 20
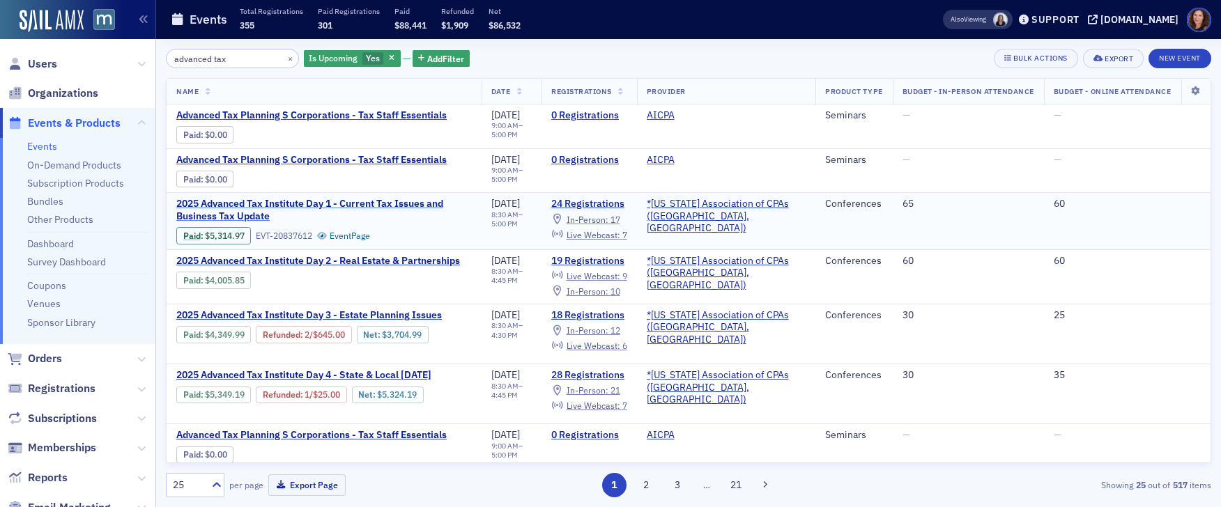
type input "advanced tax"
click at [392, 203] on span "2025 Advanced Tax Institute Day 1 - Current Tax Issues and Business Tax Update" at bounding box center [323, 210] width 295 height 24
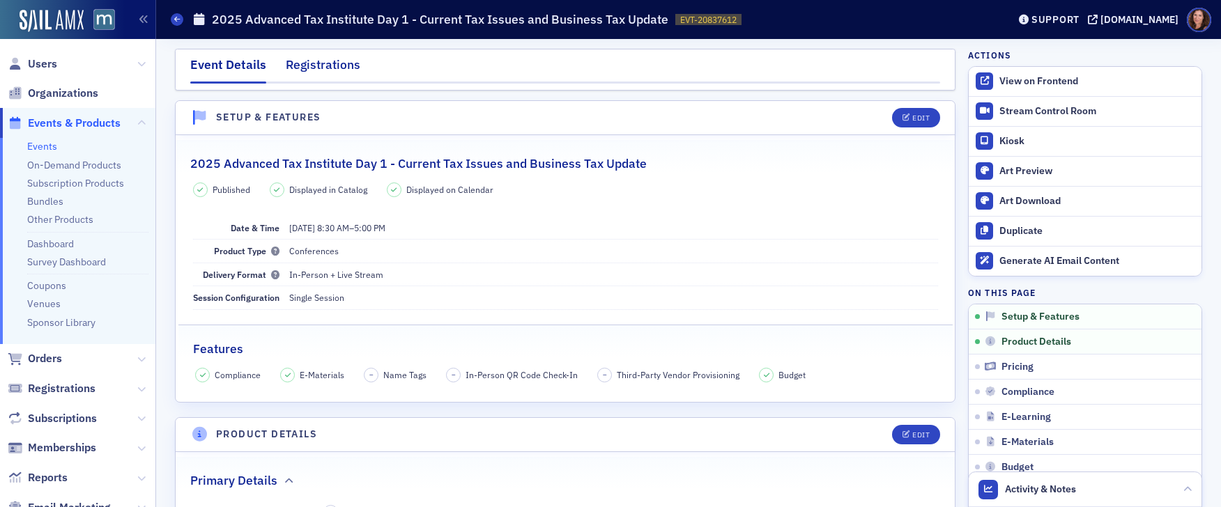
click at [314, 70] on div "Registrations" at bounding box center [323, 69] width 75 height 26
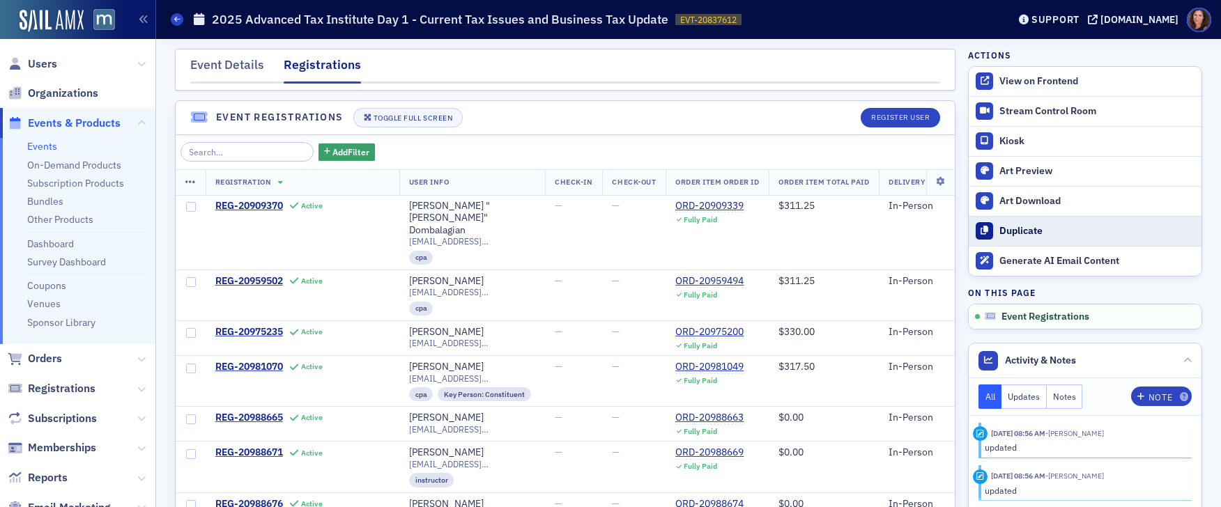
scroll to position [1, 0]
click at [31, 146] on link "Events" at bounding box center [42, 146] width 30 height 13
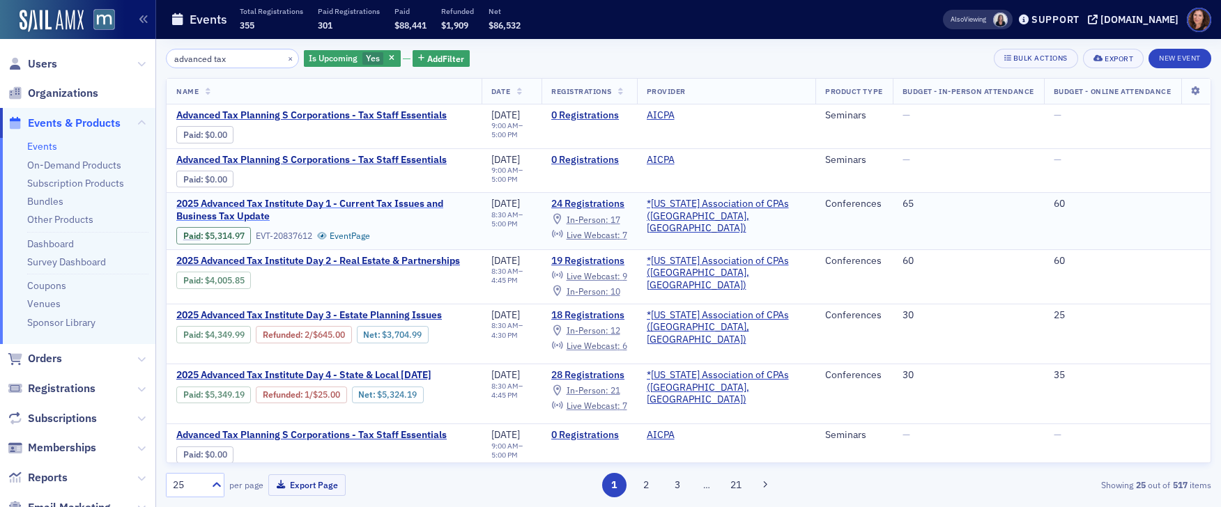
click at [404, 203] on span "2025 Advanced Tax Institute Day 1 - Current Tax Issues and Business Tax Update" at bounding box center [323, 210] width 295 height 24
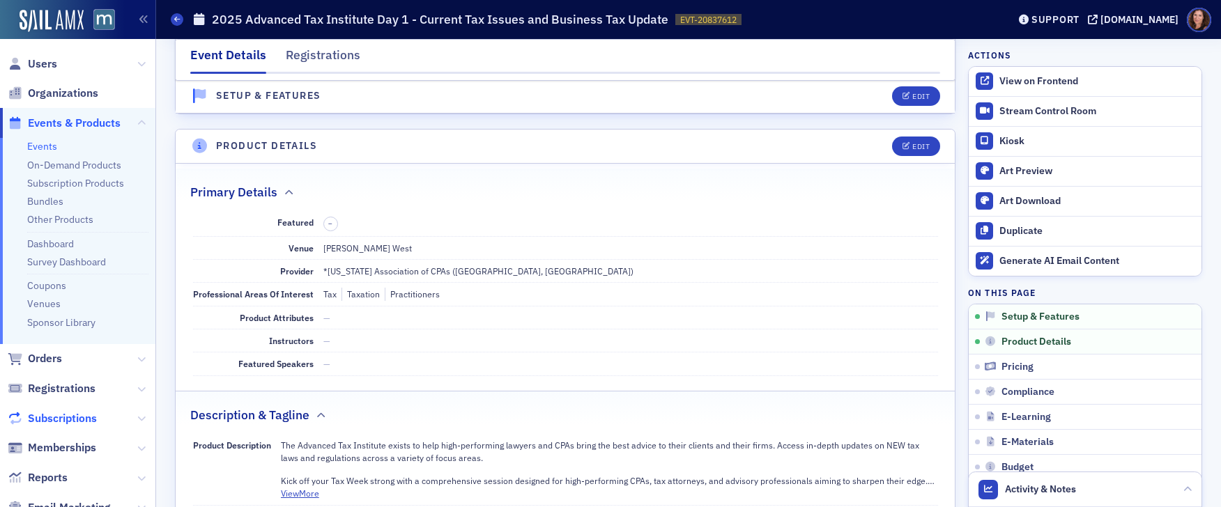
scroll to position [175, 0]
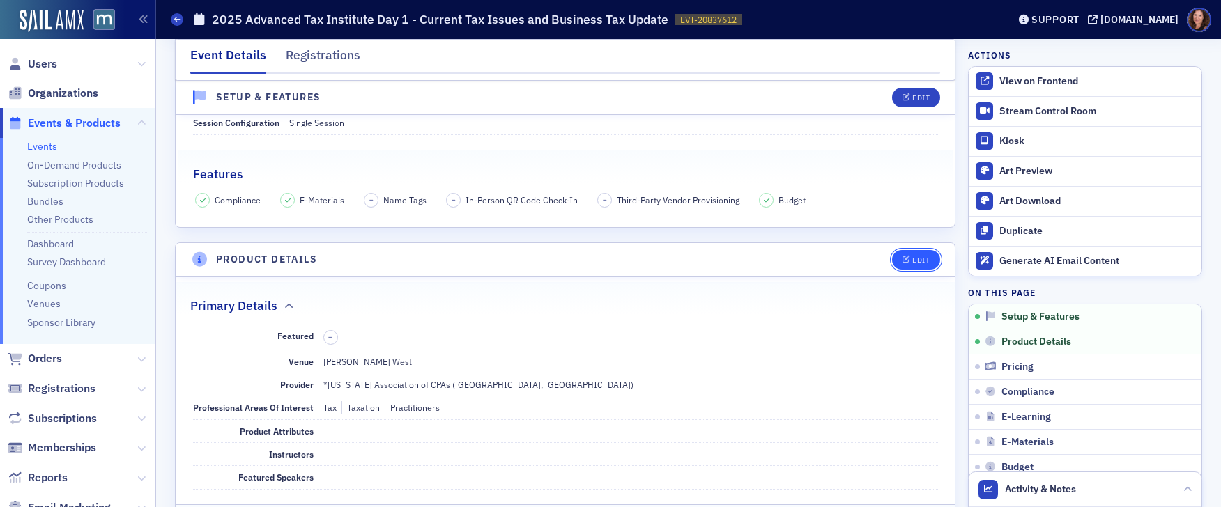
click at [902, 257] on icon "button" at bounding box center [906, 260] width 8 height 8
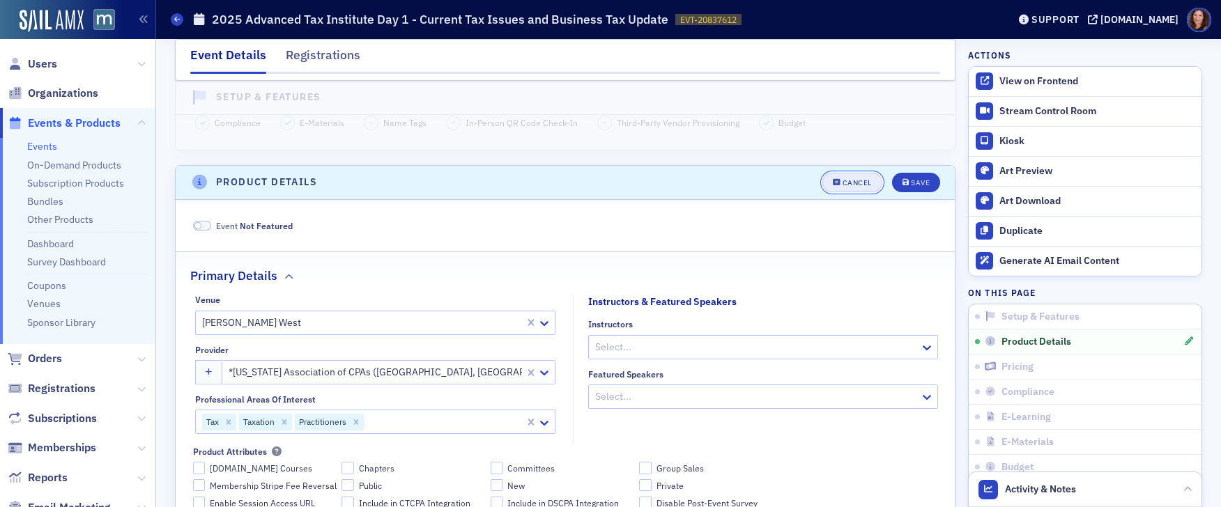
click at [842, 183] on div "Cancel" at bounding box center [856, 183] width 29 height 8
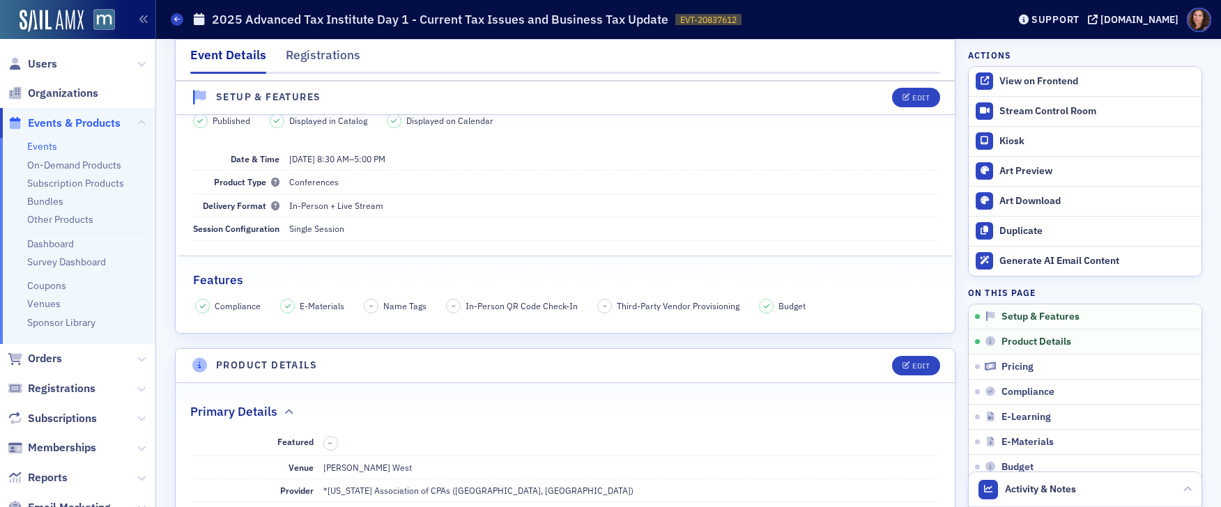
scroll to position [0, 0]
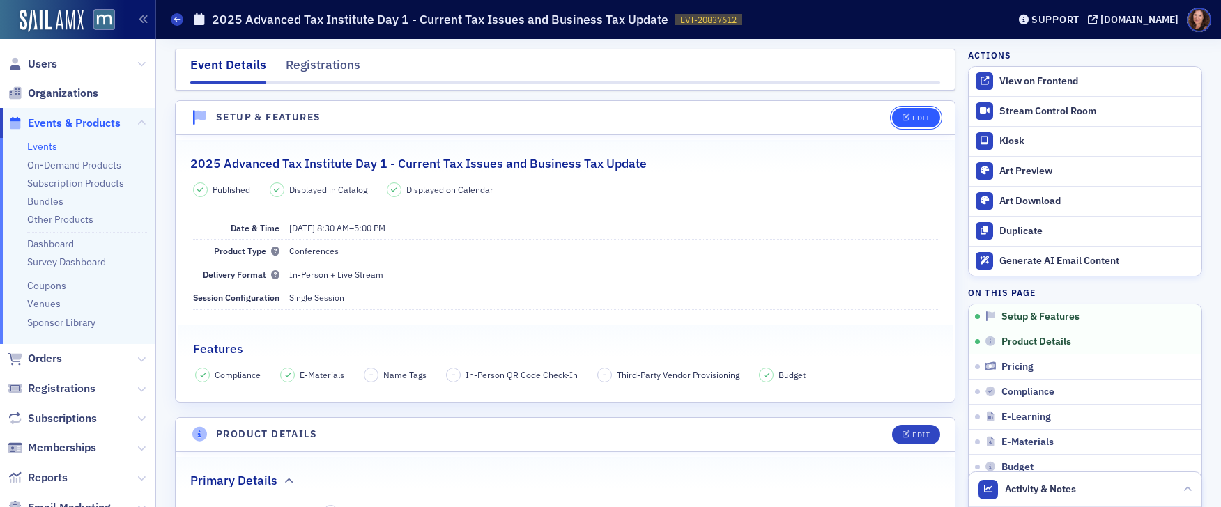
click at [916, 120] on div "Edit" at bounding box center [920, 118] width 17 height 8
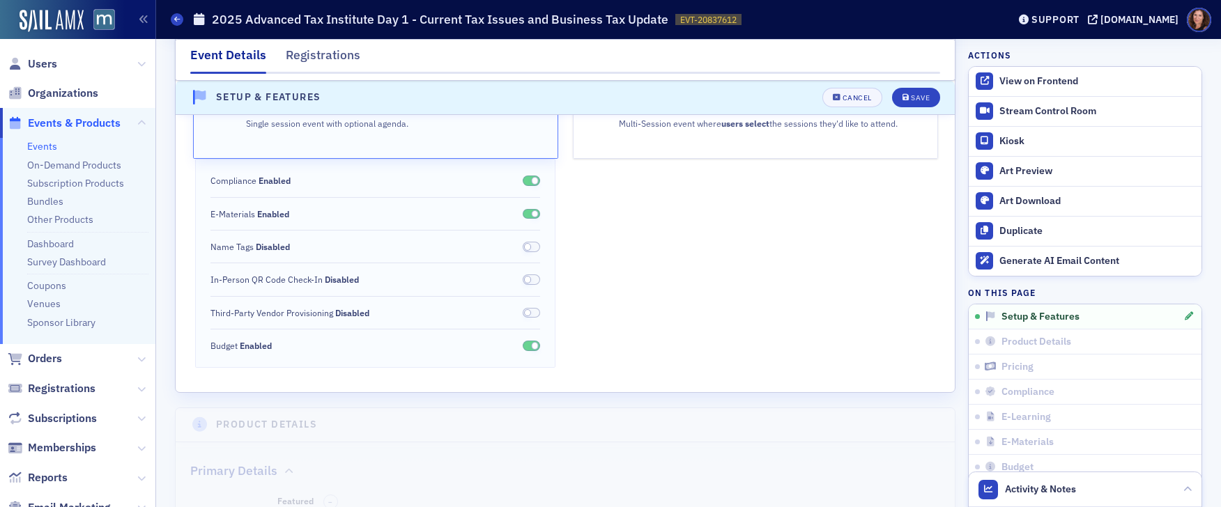
scroll to position [316, 0]
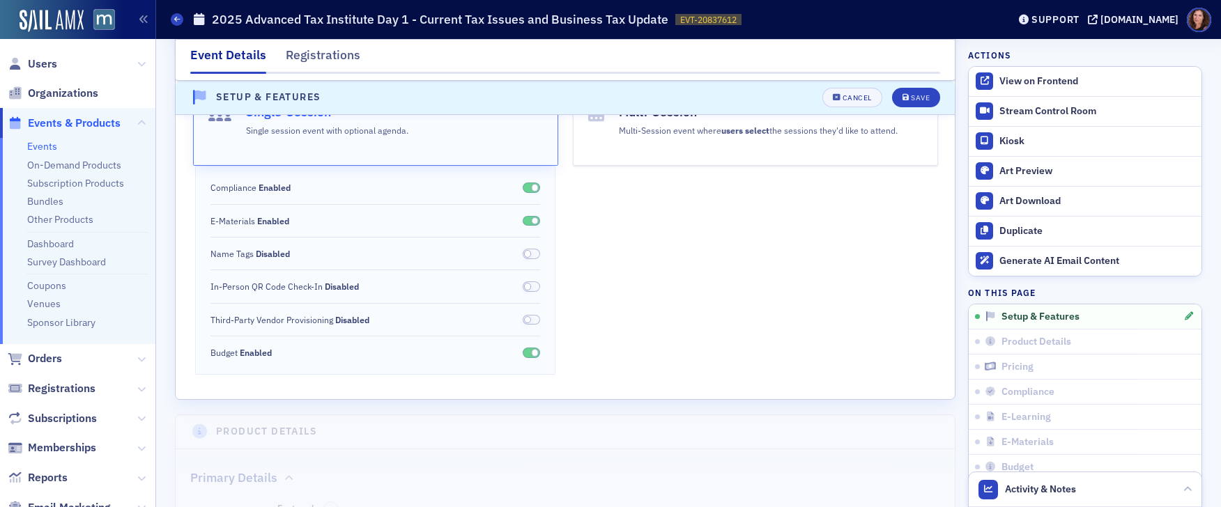
click at [530, 255] on span at bounding box center [532, 254] width 18 height 10
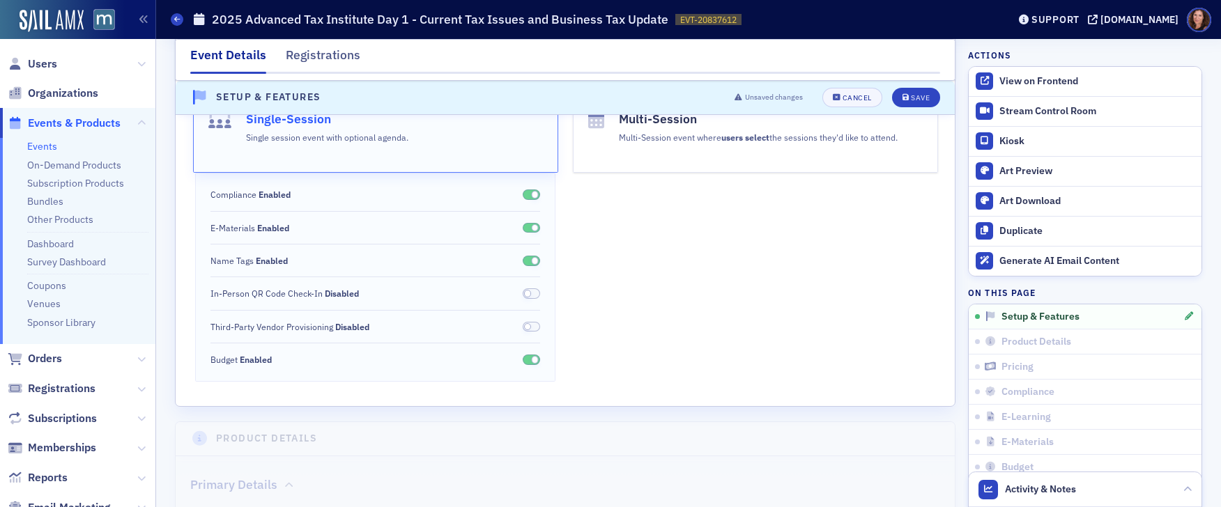
click at [523, 263] on span at bounding box center [532, 261] width 18 height 10
click at [862, 98] on div "Cancel" at bounding box center [856, 98] width 29 height 8
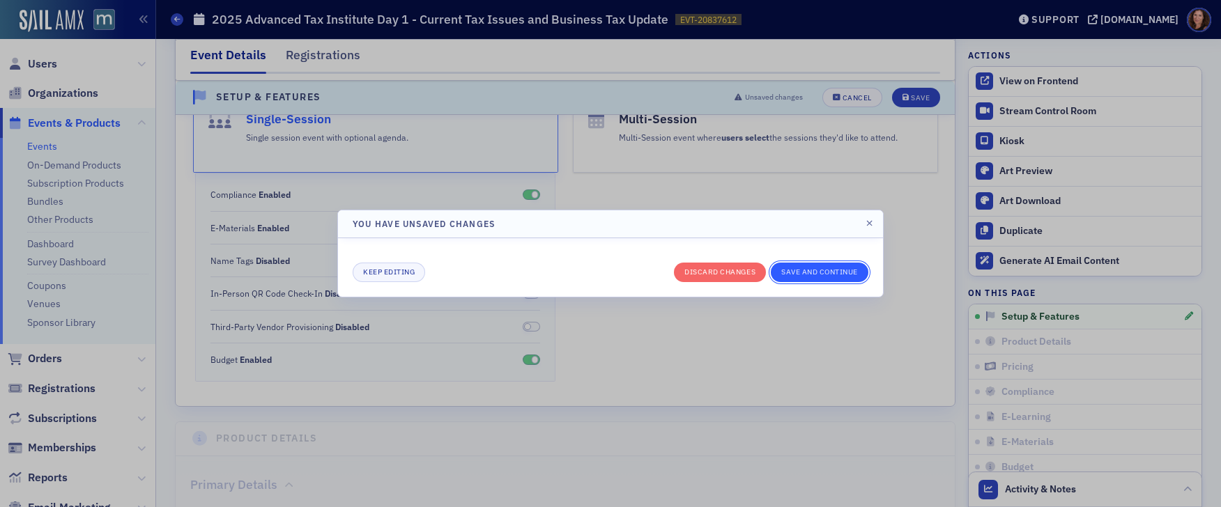
click at [817, 273] on button "Save and continue" at bounding box center [820, 273] width 98 height 20
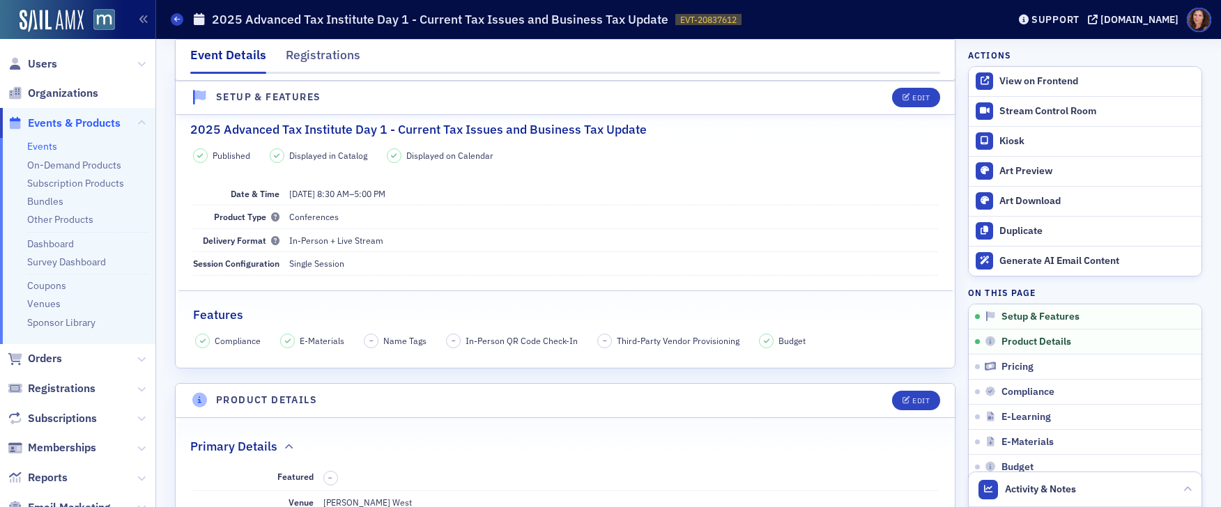
scroll to position [20, 0]
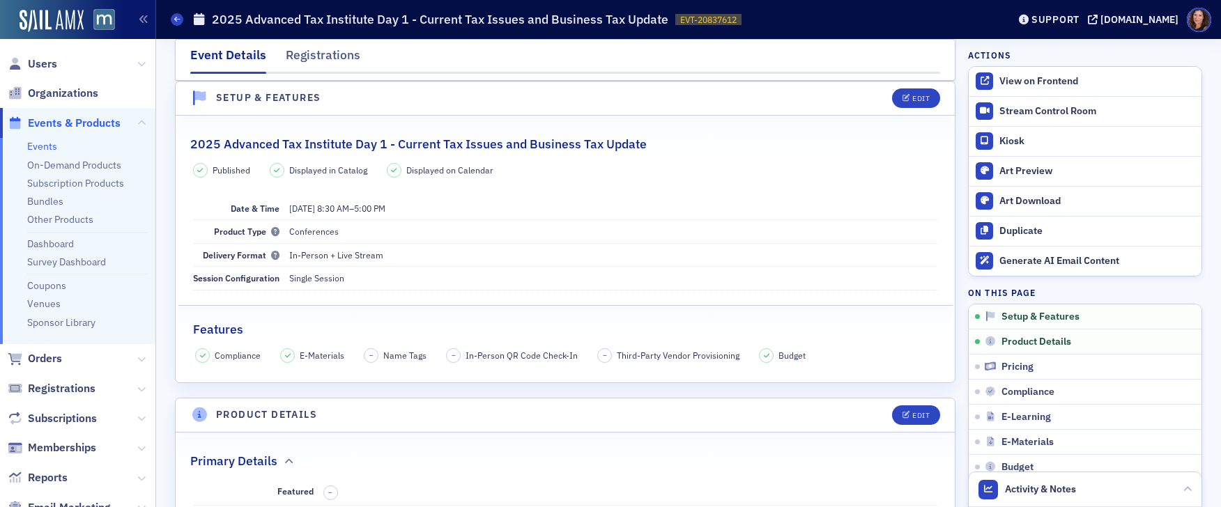
drag, startPoint x: 302, startPoint y: 59, endPoint x: 249, endPoint y: 63, distance: 52.4
click at [302, 59] on div "Registrations" at bounding box center [323, 59] width 75 height 26
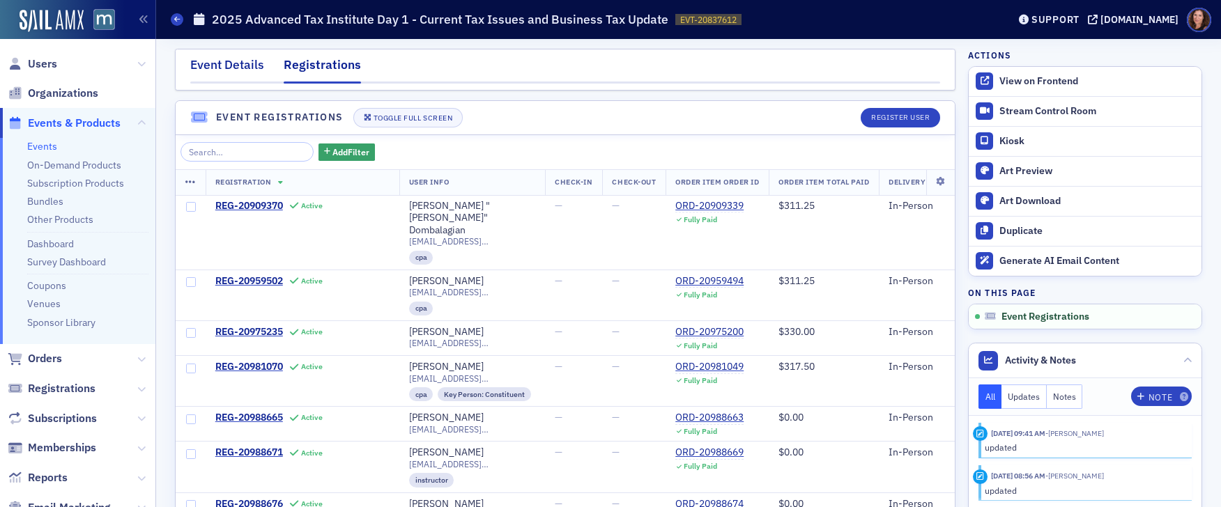
click at [219, 61] on div "Event Details" at bounding box center [227, 69] width 74 height 26
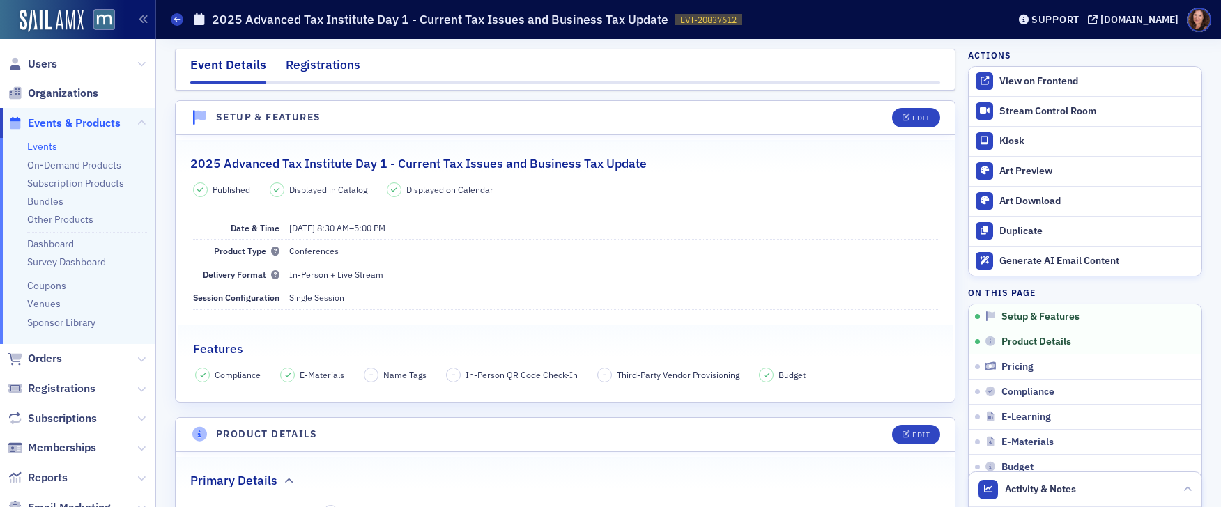
click at [314, 64] on div "Registrations" at bounding box center [323, 69] width 75 height 26
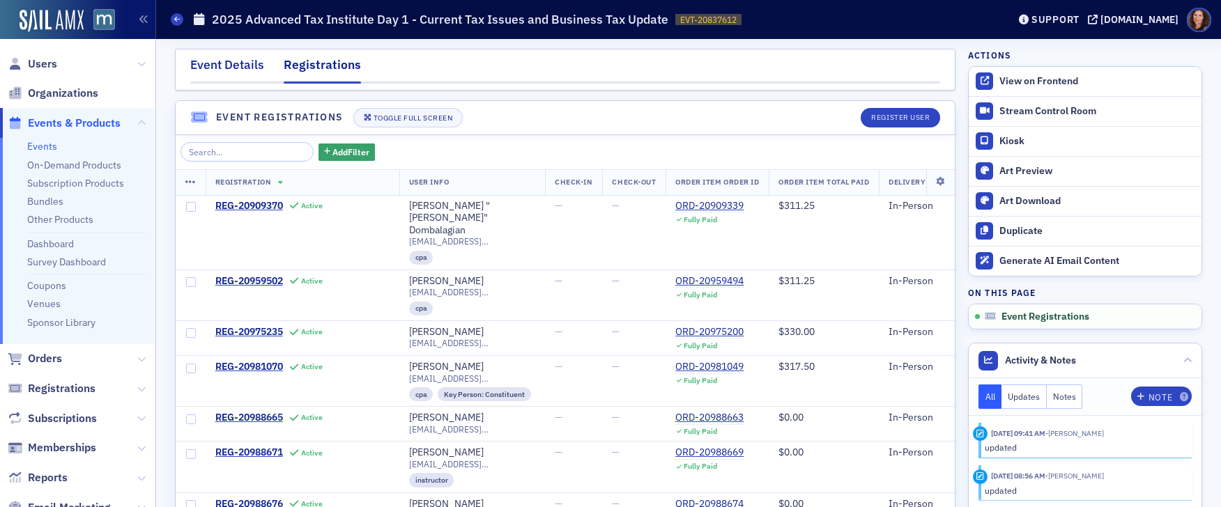
click at [202, 66] on div "Event Details" at bounding box center [227, 69] width 74 height 26
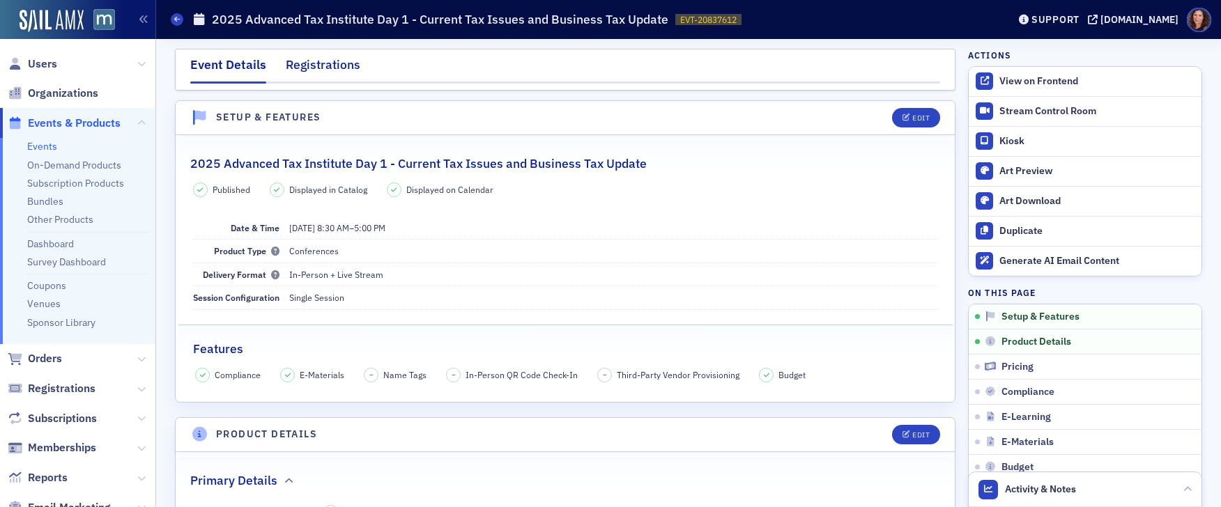
click at [302, 63] on div "Registrations" at bounding box center [323, 69] width 75 height 26
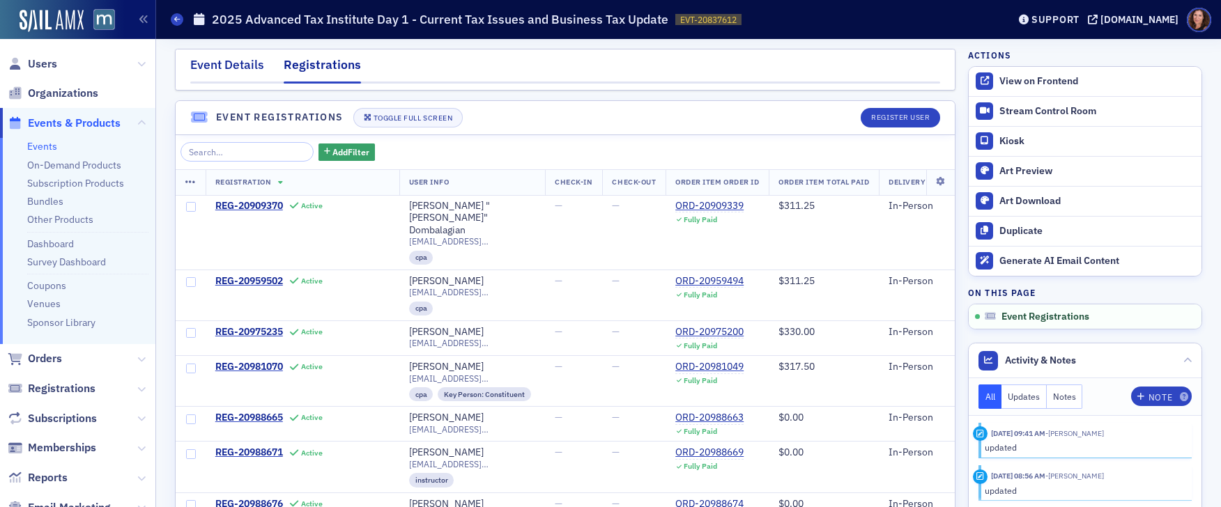
click at [238, 67] on div "Event Details" at bounding box center [227, 69] width 74 height 26
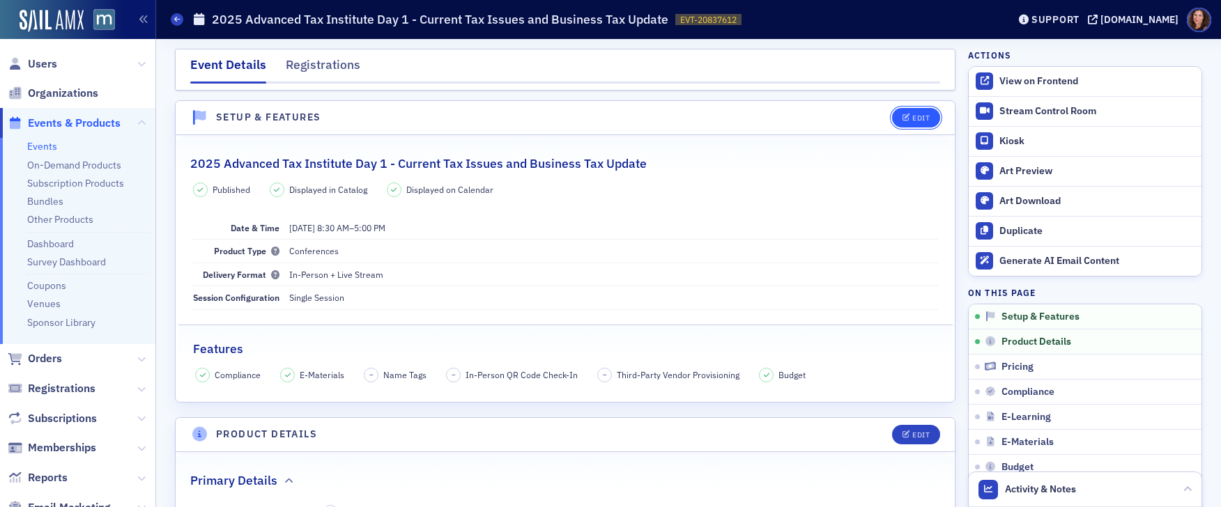
click at [913, 118] on div "Edit" at bounding box center [920, 118] width 17 height 8
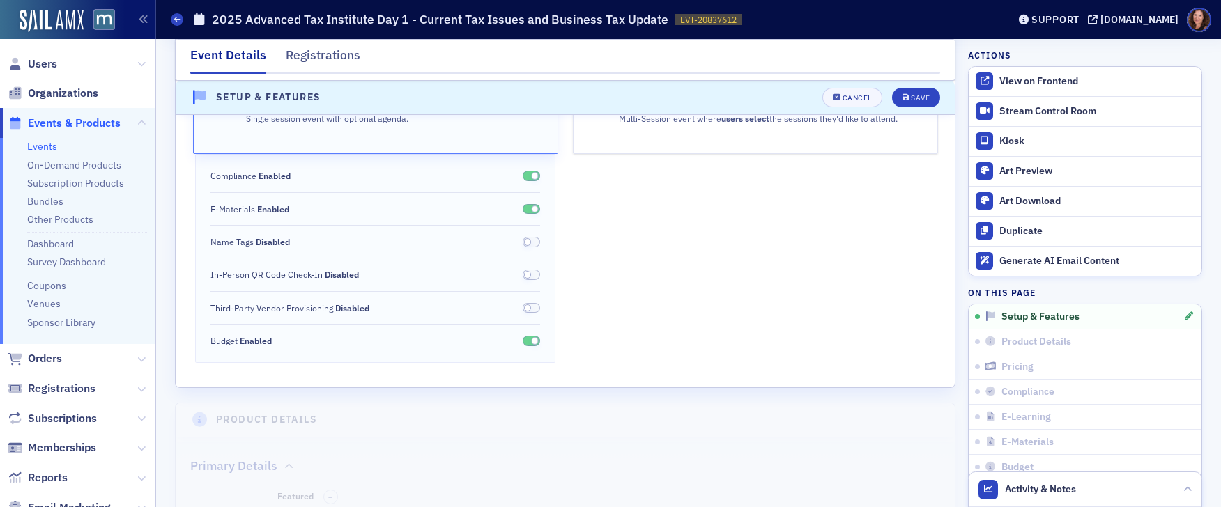
scroll to position [364, 0]
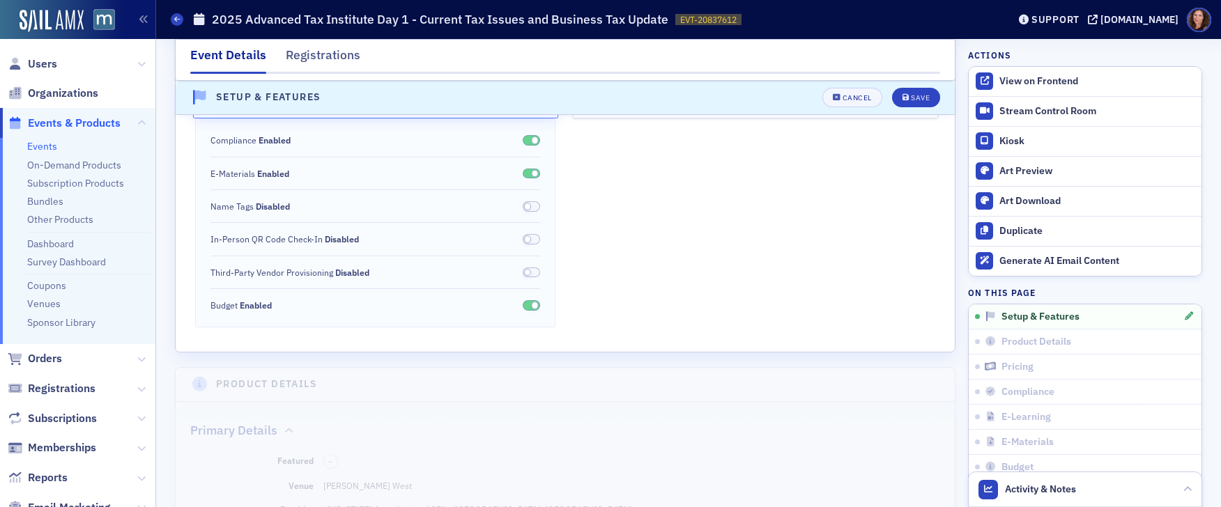
click at [529, 206] on span at bounding box center [532, 206] width 18 height 10
click at [904, 96] on span "Save" at bounding box center [915, 98] width 27 height 8
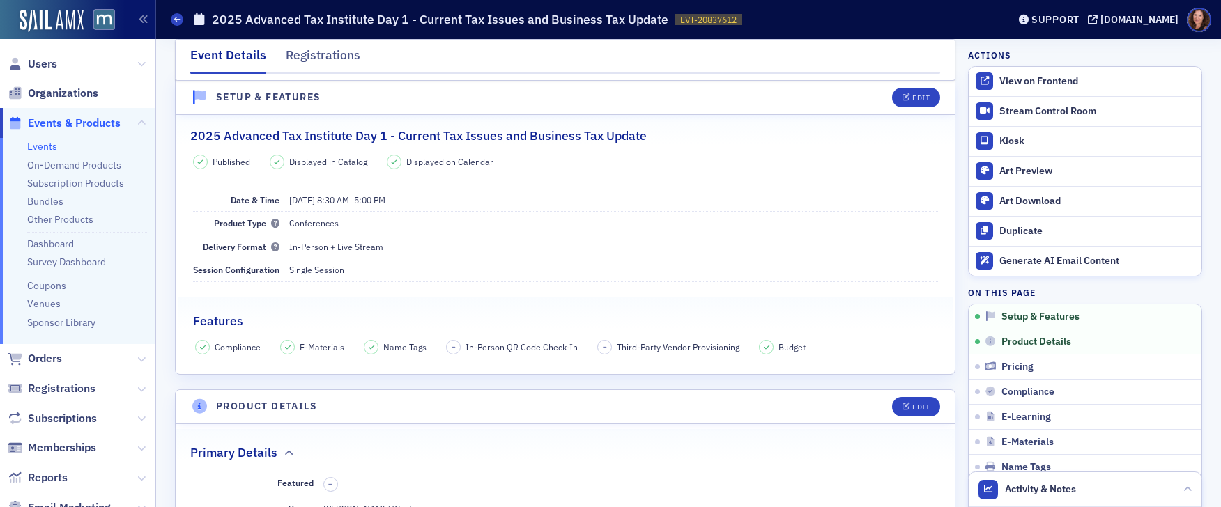
scroll to position [20, 0]
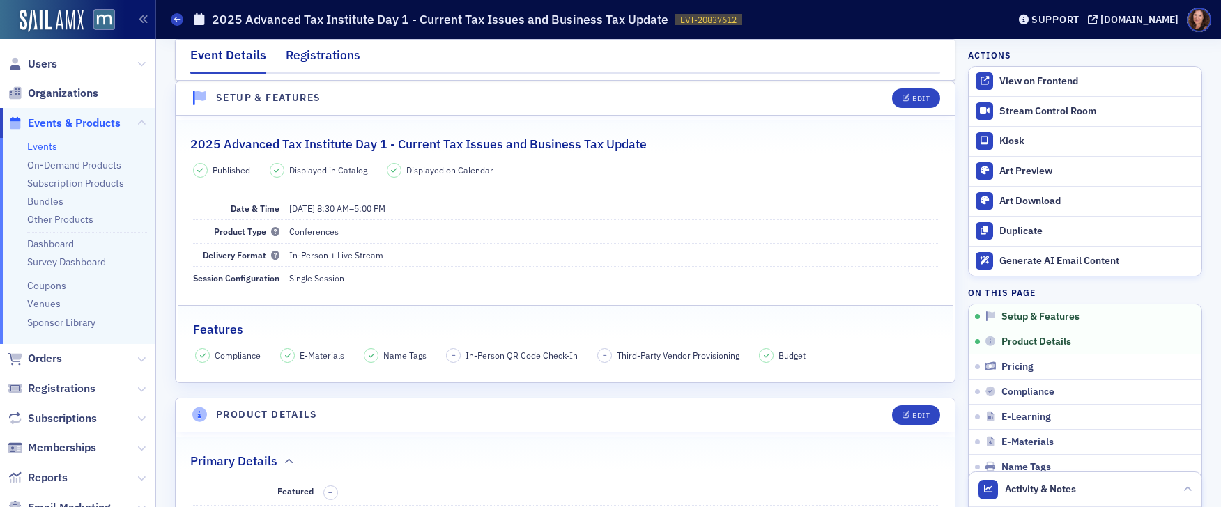
click at [317, 59] on div "Registrations" at bounding box center [323, 59] width 75 height 26
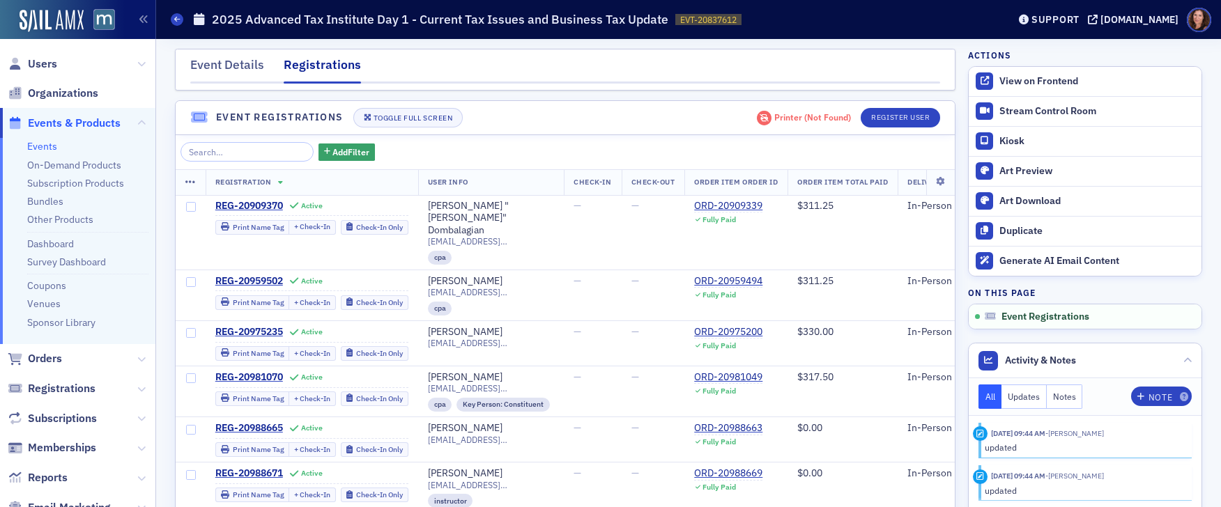
click at [49, 151] on link "Events" at bounding box center [42, 146] width 30 height 13
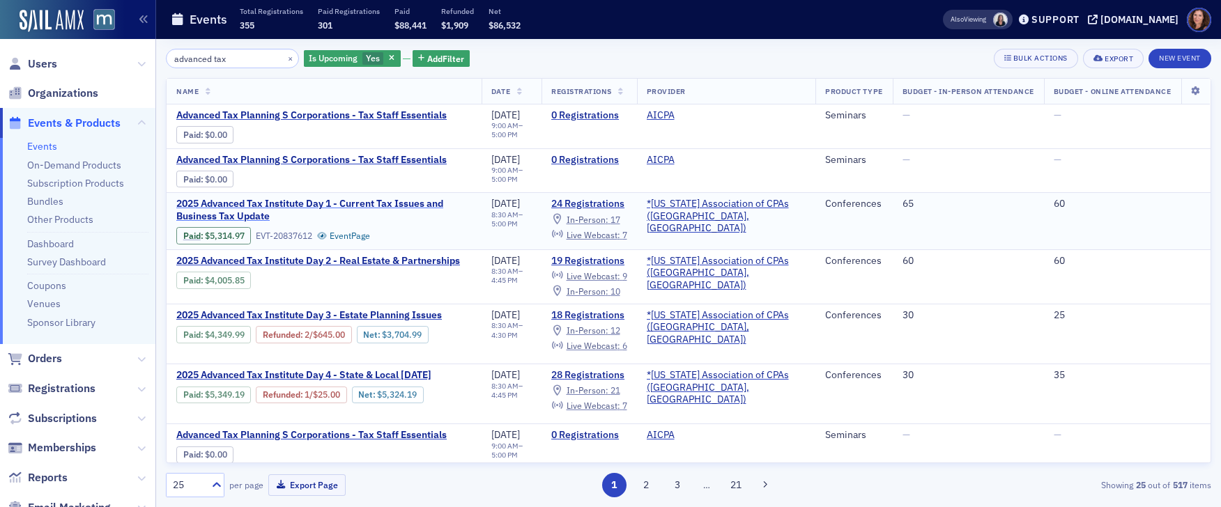
click at [396, 203] on span "2025 Advanced Tax Institute Day 1 - Current Tax Issues and Business Tax Update" at bounding box center [323, 210] width 295 height 24
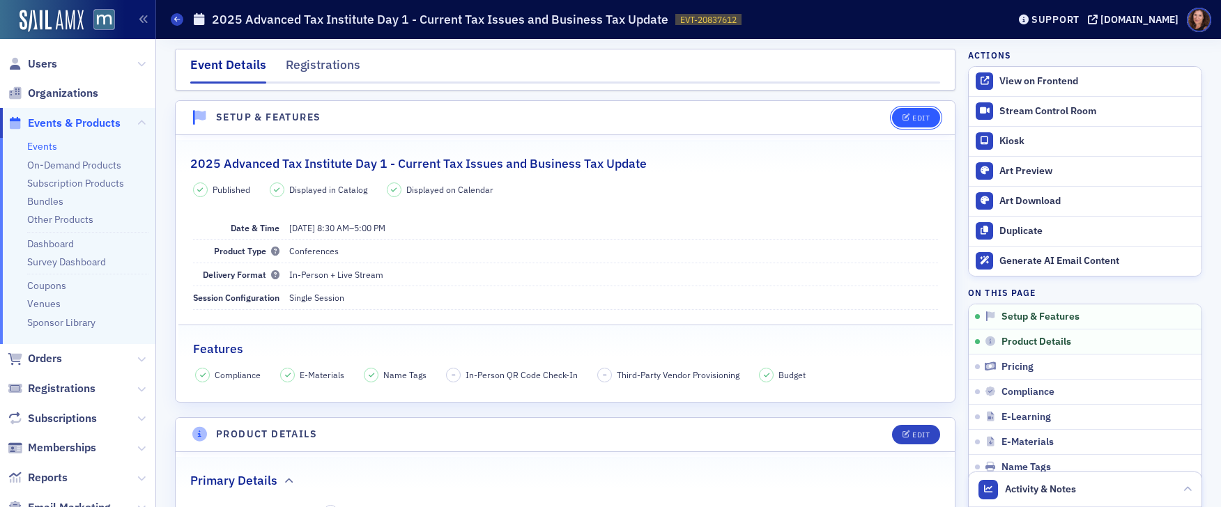
click at [902, 115] on icon "button" at bounding box center [906, 118] width 8 height 8
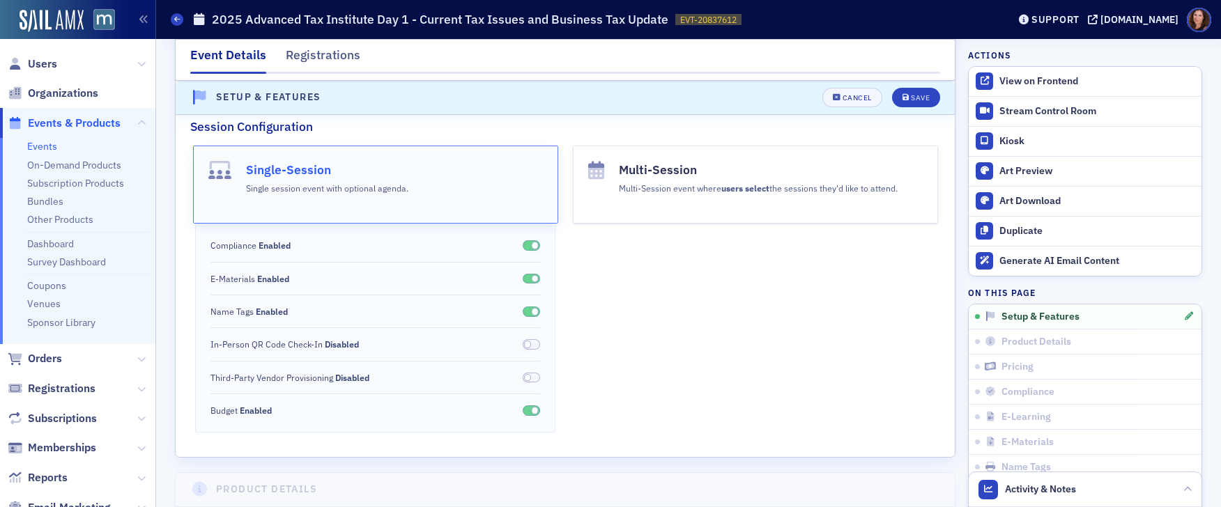
scroll to position [263, 0]
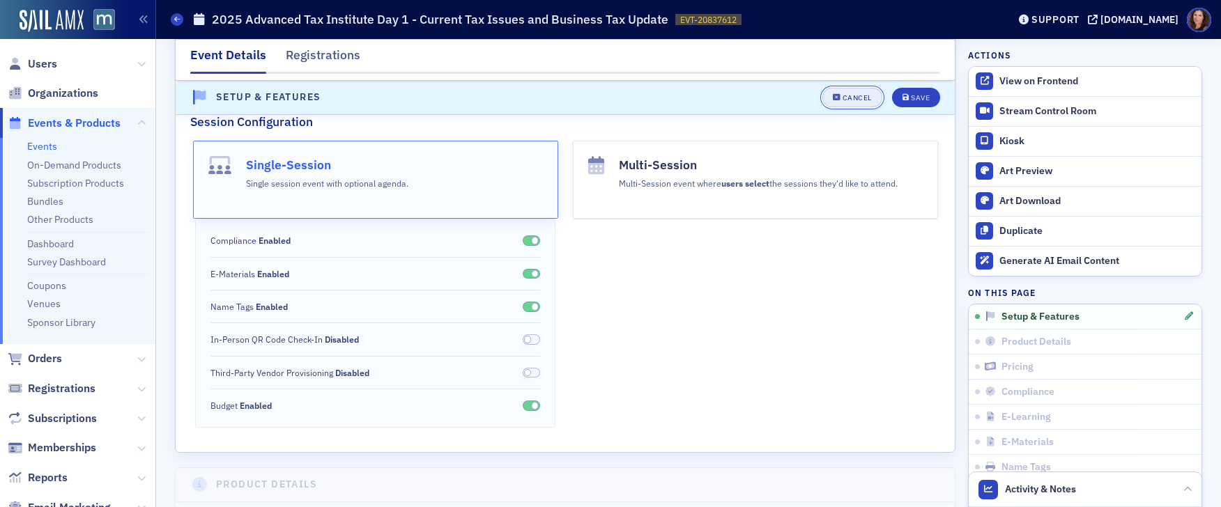
click at [854, 100] on div "Cancel" at bounding box center [856, 98] width 29 height 8
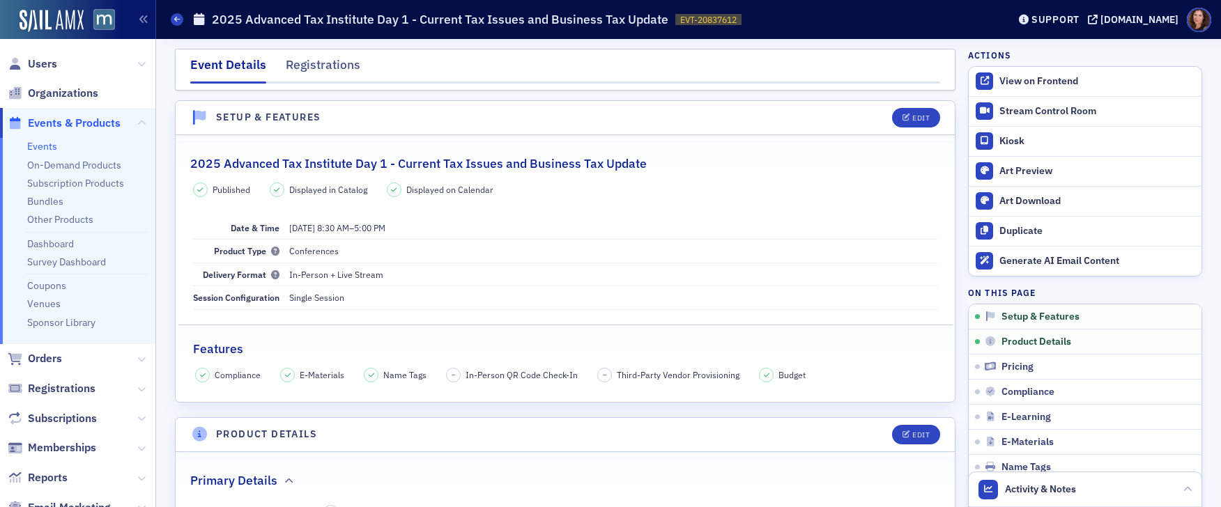
scroll to position [20, 0]
